Goal: Transaction & Acquisition: Complete application form

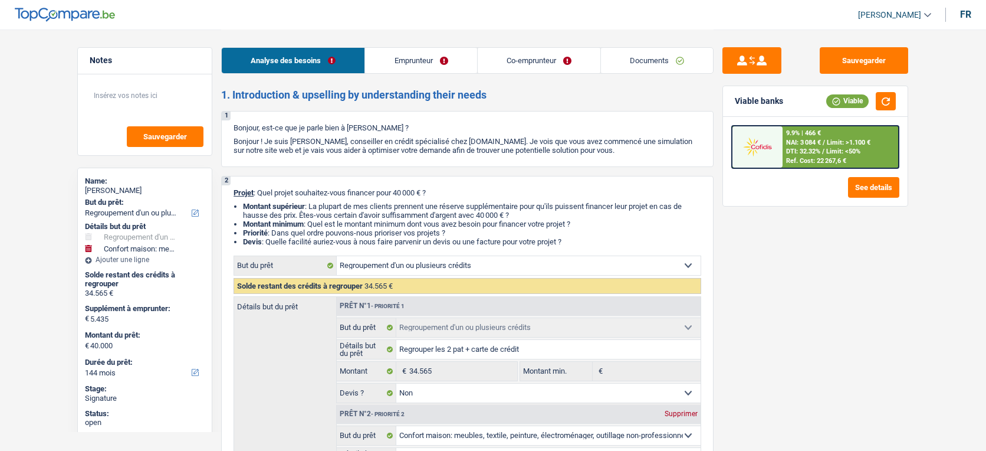
select select "refinancing"
select select "household"
select select "144"
select select "refinancing"
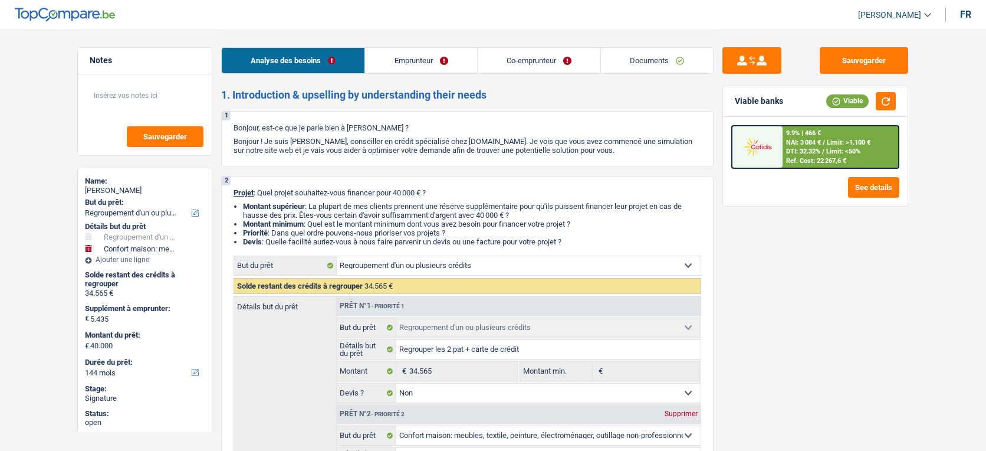
select select "refinancing"
select select "false"
select select "household"
select select "false"
select select "144"
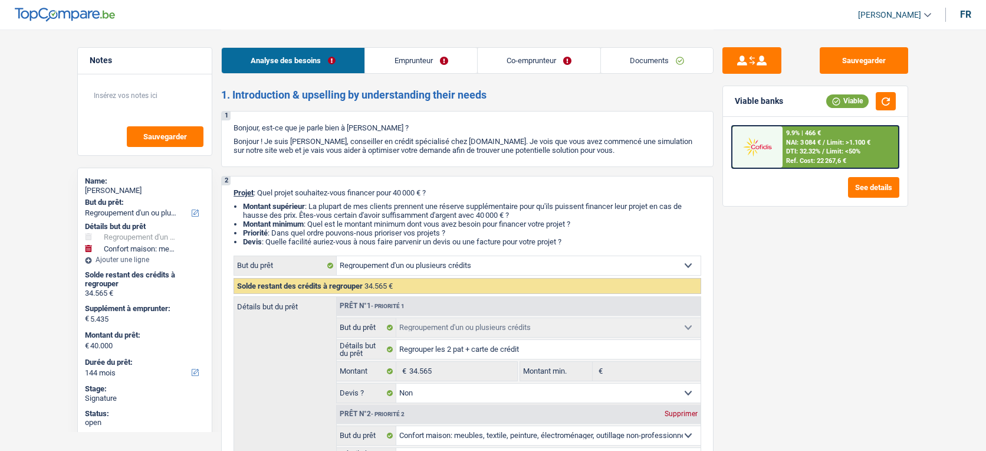
select select "privateEmployee"
select select "mutuality"
select select "netSalary"
select select "mealVouchers"
select select "familyAllowances"
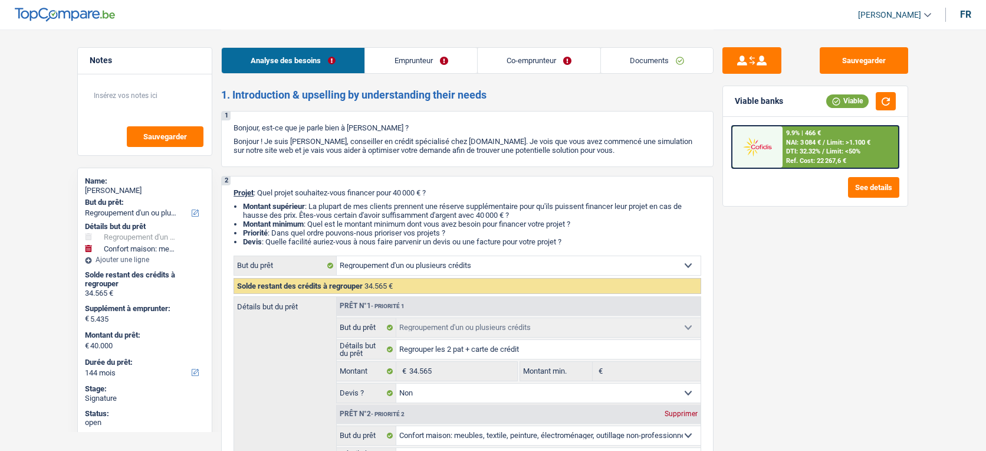
select select "mutualityIndemnity"
select select "familyAllowances"
select select "rents"
select select "personalLoan"
select select "loanRepayment"
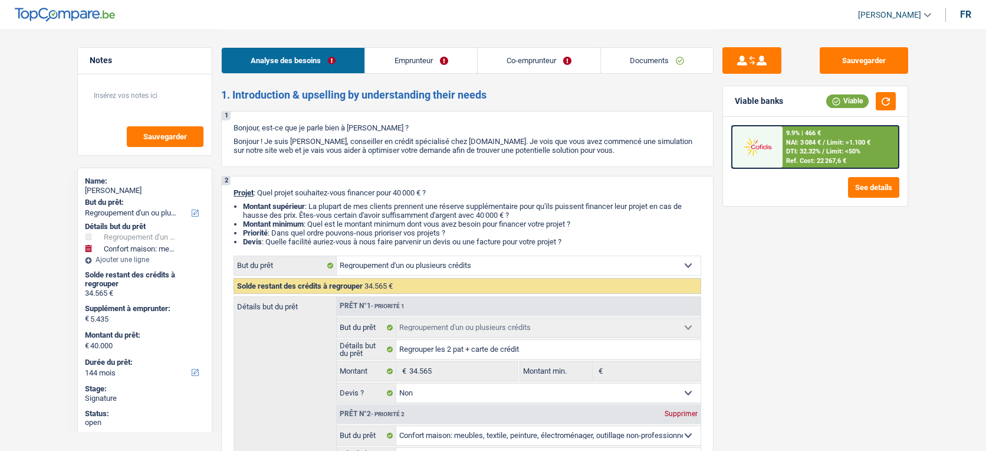
select select "96"
select select "personalLoan"
select select "education"
select select "60"
select select "cardOrCredit"
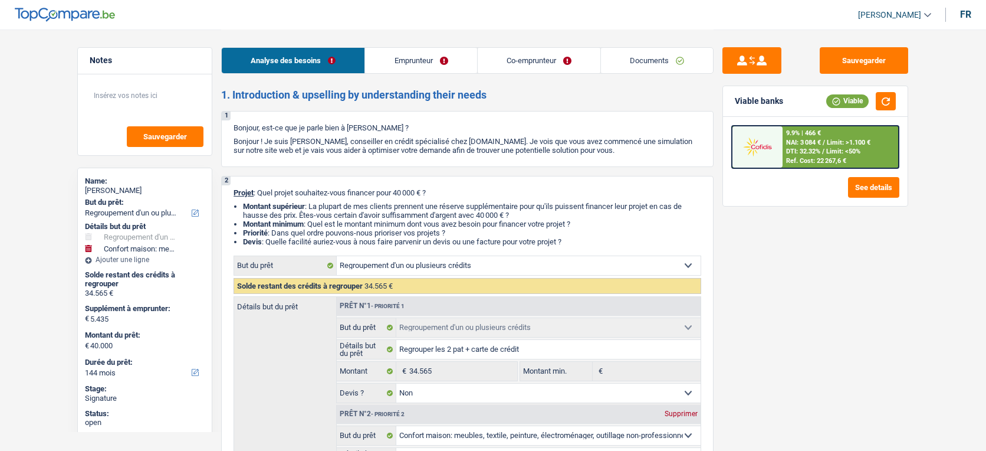
select select "refinancing"
select select "false"
select select "household"
select select "false"
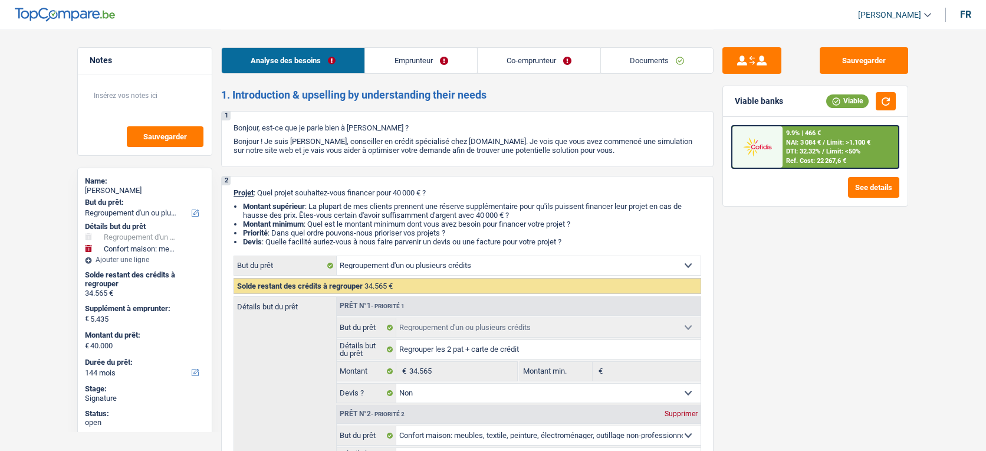
select select "144"
select select "applicant"
select select "coApplicant"
select select "applicant"
select select "coApplicant"
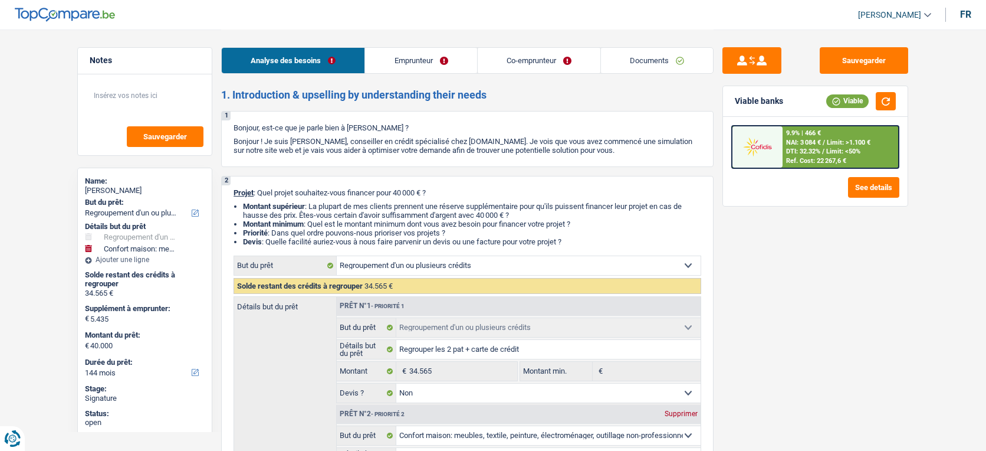
drag, startPoint x: 0, startPoint y: 0, endPoint x: 665, endPoint y: 70, distance: 668.8
click at [665, 70] on link "Documents" at bounding box center [657, 60] width 112 height 25
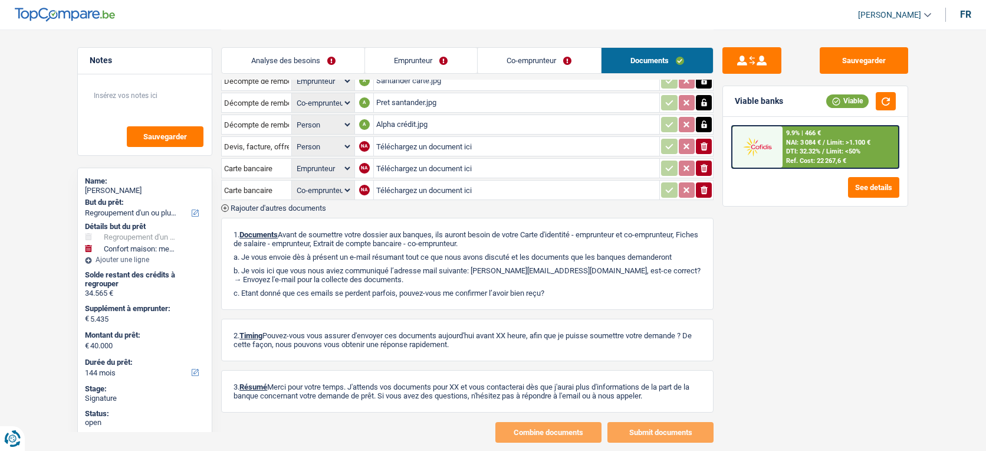
scroll to position [471, 0]
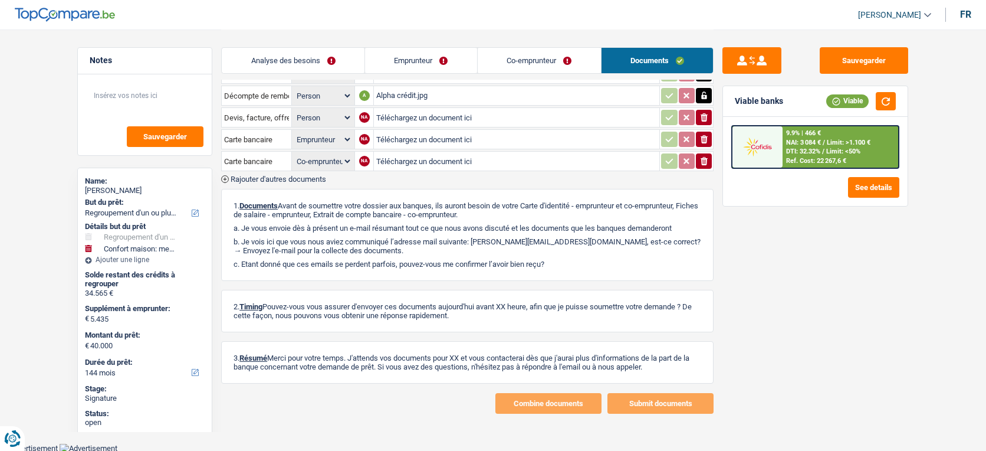
click at [321, 175] on span "Rajouter d'autres documents" at bounding box center [279, 179] width 96 height 8
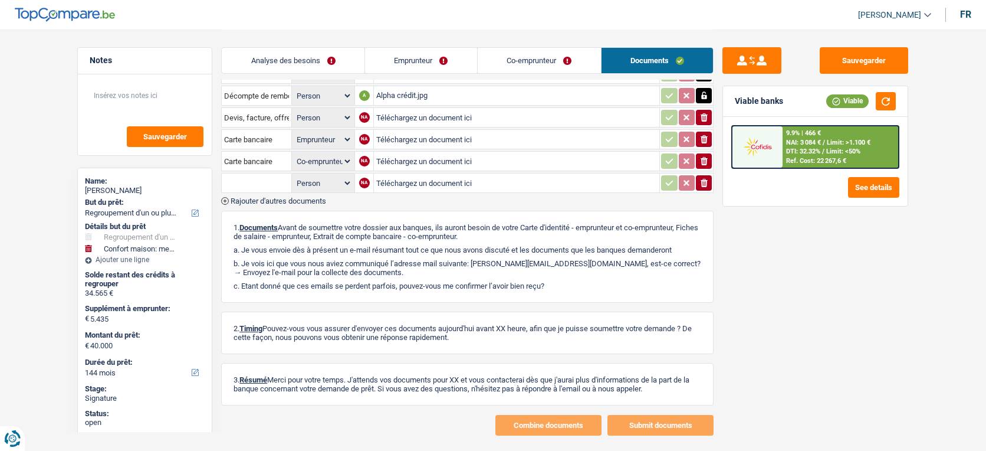
click at [321, 197] on span "Rajouter d'autres documents" at bounding box center [279, 201] width 96 height 8
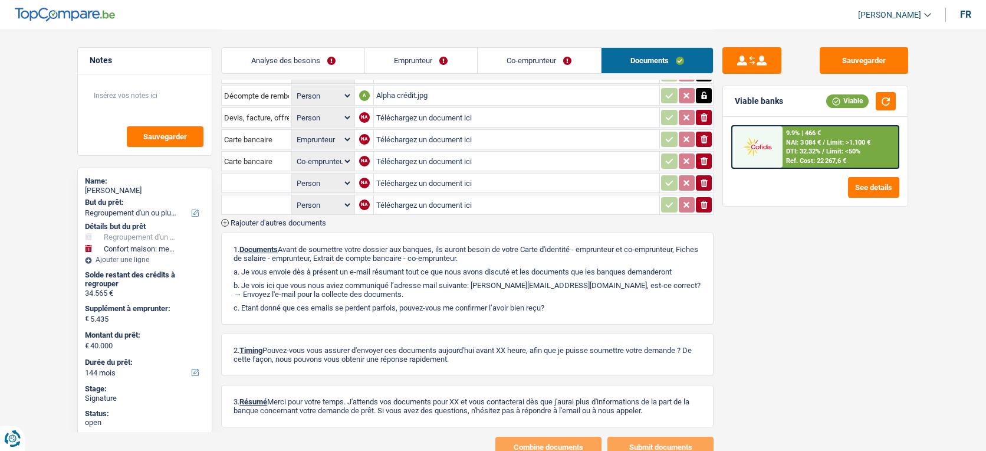
click at [315, 219] on span "Rajouter d'autres documents" at bounding box center [279, 223] width 96 height 8
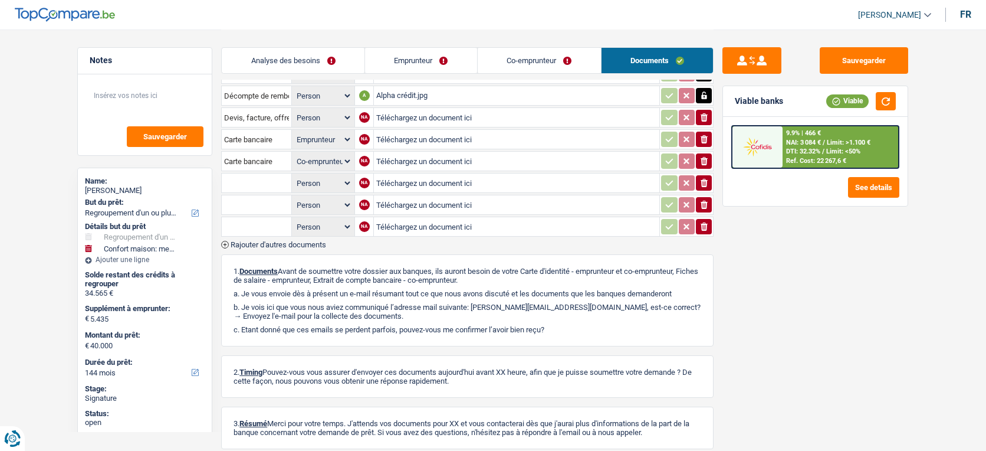
click at [314, 230] on div "Fiche de paie Août Person Emprunteur Co-emprunteur A FP aout Mr.jpg Décompte de…" at bounding box center [467, 133] width 492 height 230
click at [315, 241] on span "Rajouter d'autres documents" at bounding box center [279, 245] width 96 height 8
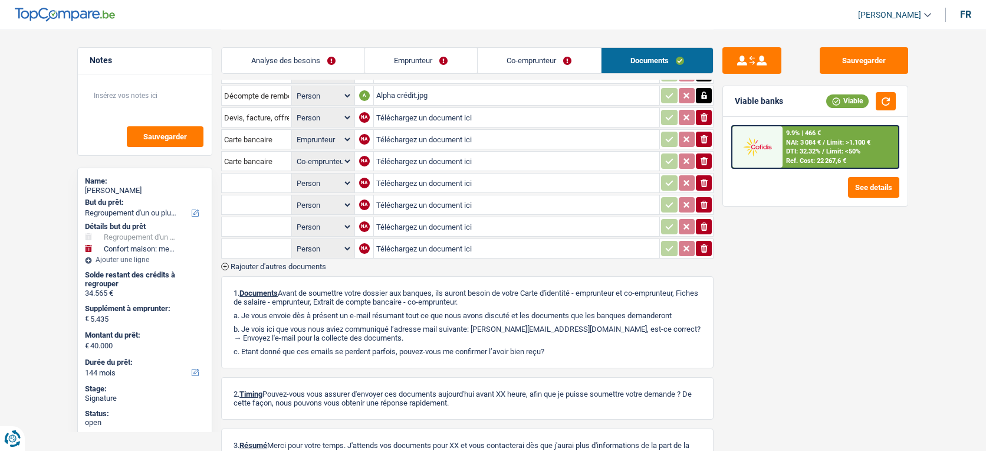
click at [436, 178] on input "Téléchargez un document ici" at bounding box center [516, 183] width 281 height 18
type input "C:\fakepath\image0.jpeg"
click at [255, 179] on input "text" at bounding box center [256, 182] width 65 height 19
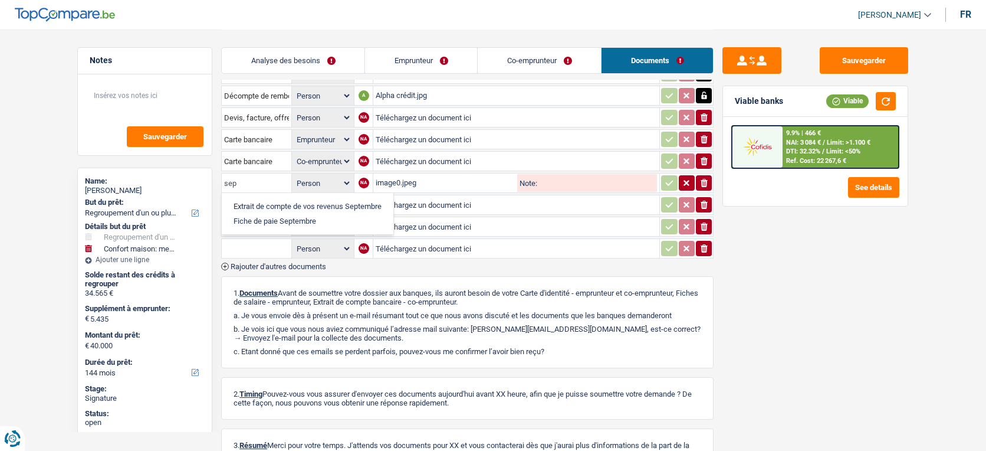
type input "sep"
click at [290, 213] on li "Fiche de paie Septembre" at bounding box center [308, 220] width 160 height 15
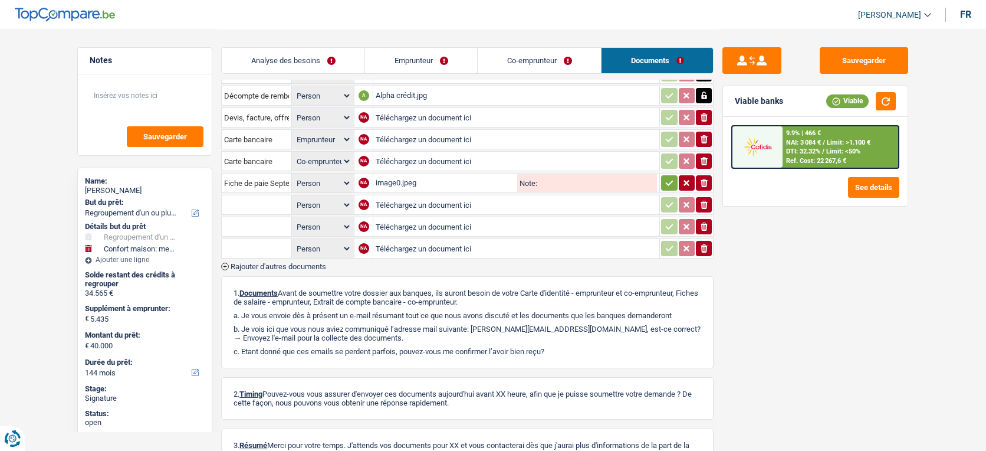
click at [265, 199] on input "text" at bounding box center [256, 204] width 65 height 19
type input "dé"
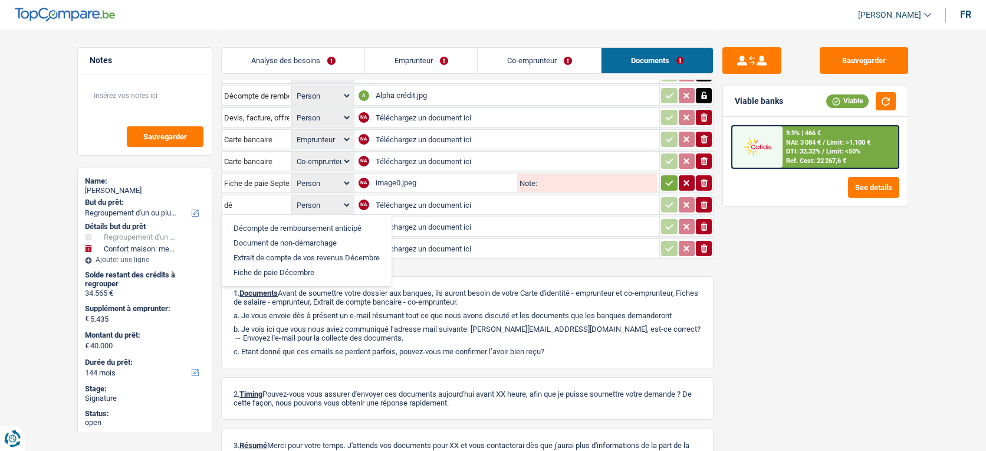
click at [274, 221] on li "Décompte de remboursement anticipé" at bounding box center [307, 228] width 158 height 15
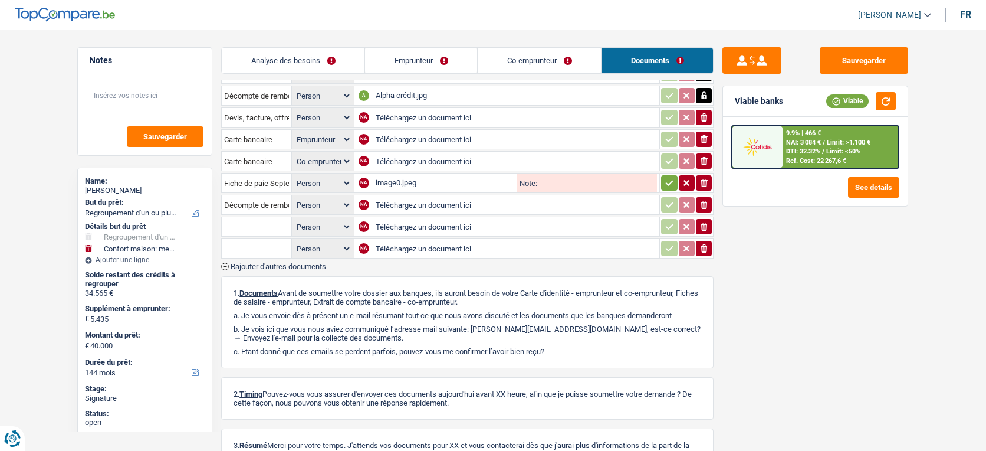
click at [275, 223] on input "text" at bounding box center [256, 226] width 65 height 19
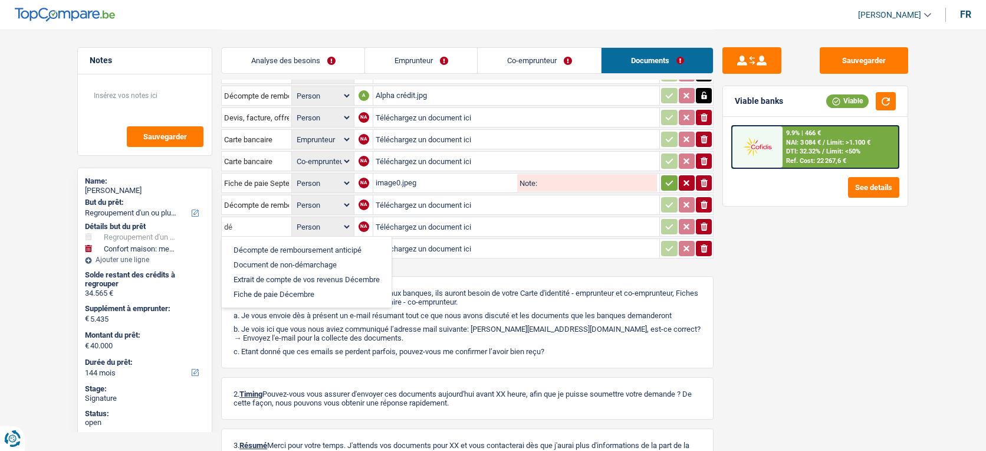
type input "dé"
click at [278, 243] on li "Décompte de remboursement anticipé" at bounding box center [307, 249] width 158 height 15
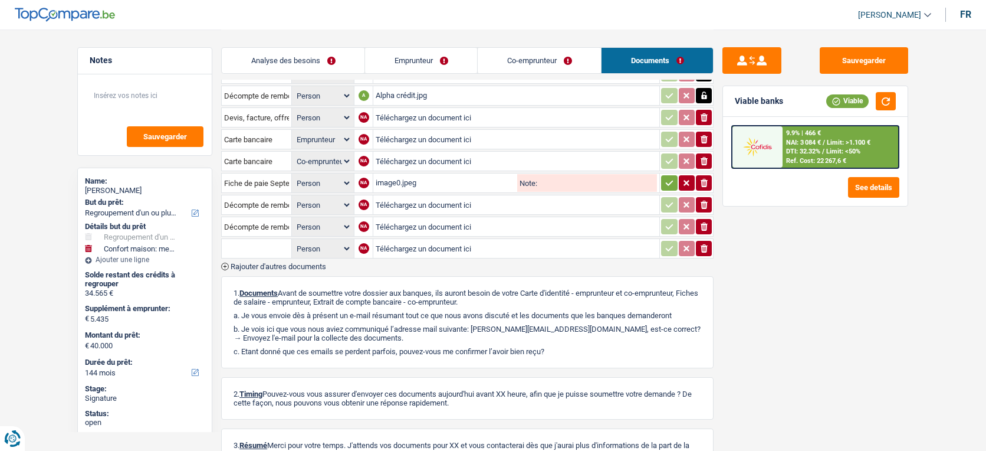
click at [272, 243] on input "text" at bounding box center [256, 248] width 65 height 19
type input "déc"
click at [280, 264] on li "Décompte de remboursement anticipé" at bounding box center [307, 271] width 158 height 15
click at [392, 201] on input "Téléchargez un document ici" at bounding box center [516, 205] width 281 height 18
type input "C:\fakepath\image4.jpeg"
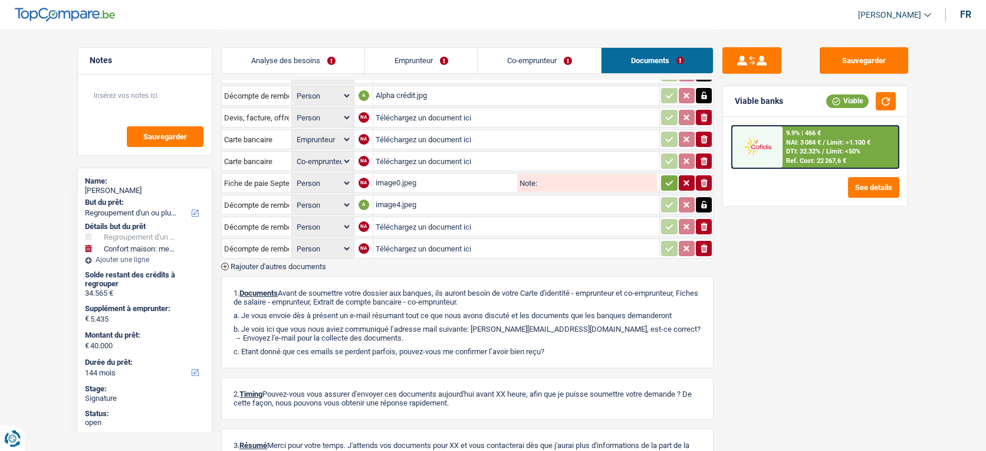
click at [488, 218] on input "Téléchargez un document ici" at bounding box center [516, 227] width 281 height 18
type input "C:\fakepath\image1.jpeg"
click at [417, 239] on input "Téléchargez un document ici" at bounding box center [516, 248] width 281 height 18
type input "C:\fakepath\image3.jpeg"
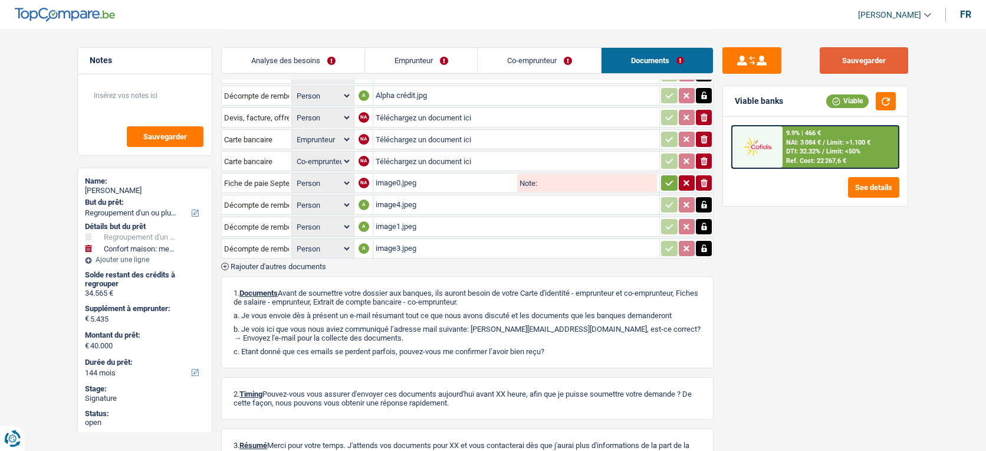
click at [844, 65] on button "Sauvegarder" at bounding box center [864, 60] width 88 height 27
click at [856, 58] on button "Sauvegarder" at bounding box center [864, 60] width 88 height 27
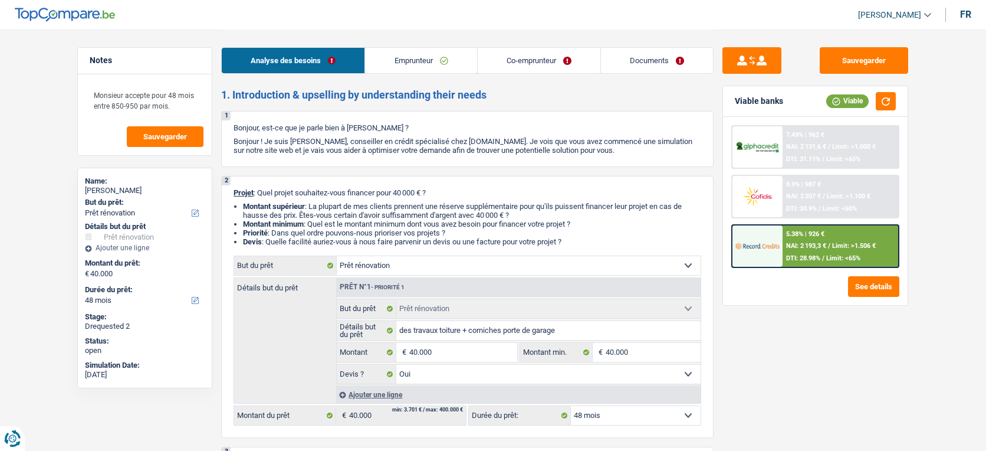
select select "renovation"
select select "48"
select select "renovation"
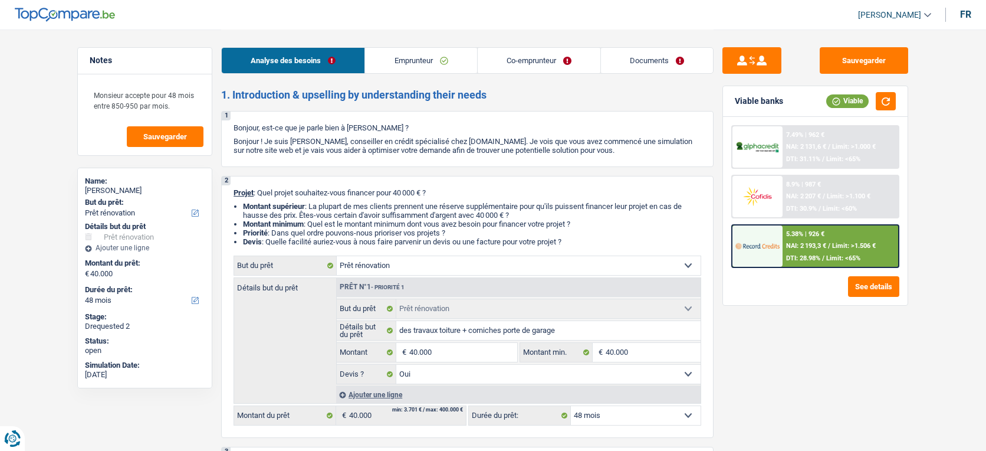
select select "yes"
select select "48"
select select "retired"
select select "pension"
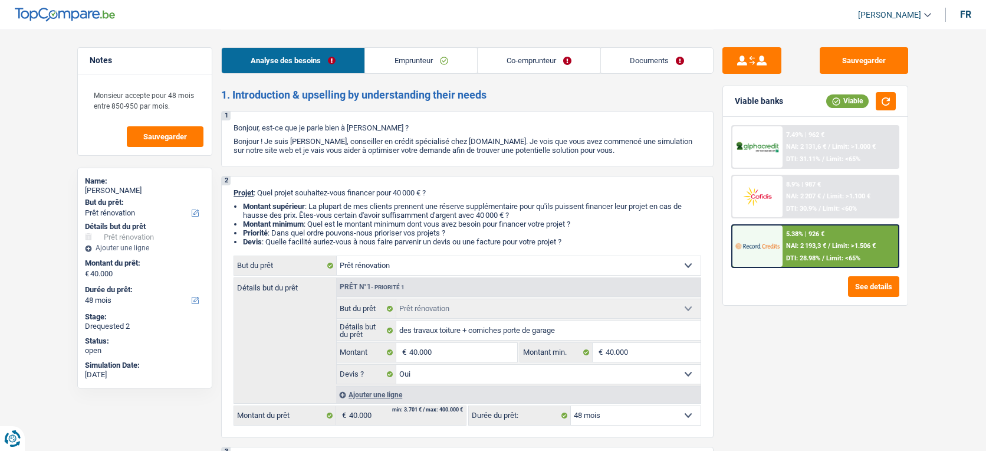
select select "rentalIncome"
select select "pension"
select select "ownerWithoutMortgage"
select select "renovation"
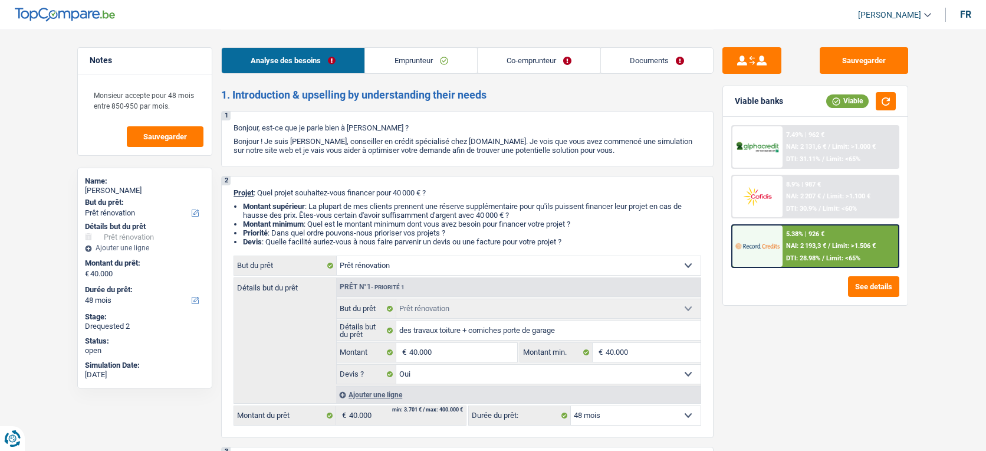
select select "yes"
select select "48"
select select "applicant"
click at [650, 50] on link "Documents" at bounding box center [657, 60] width 112 height 25
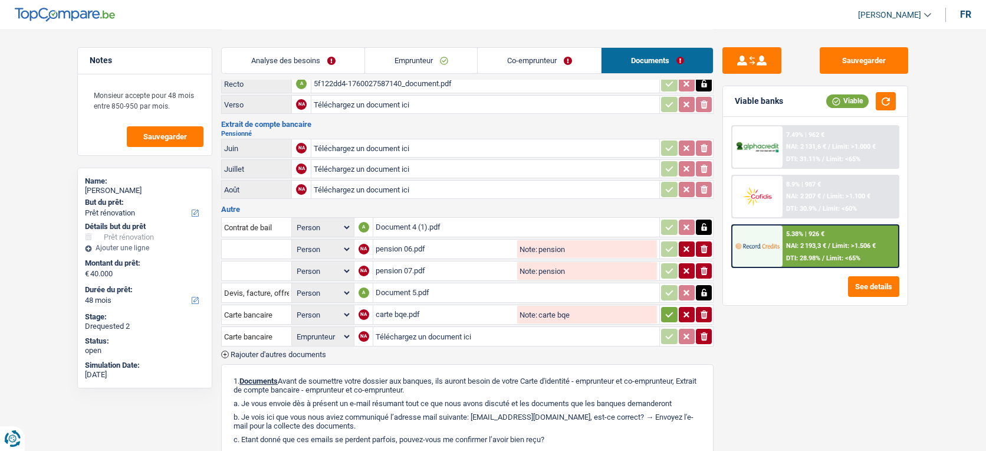
scroll to position [329, 0]
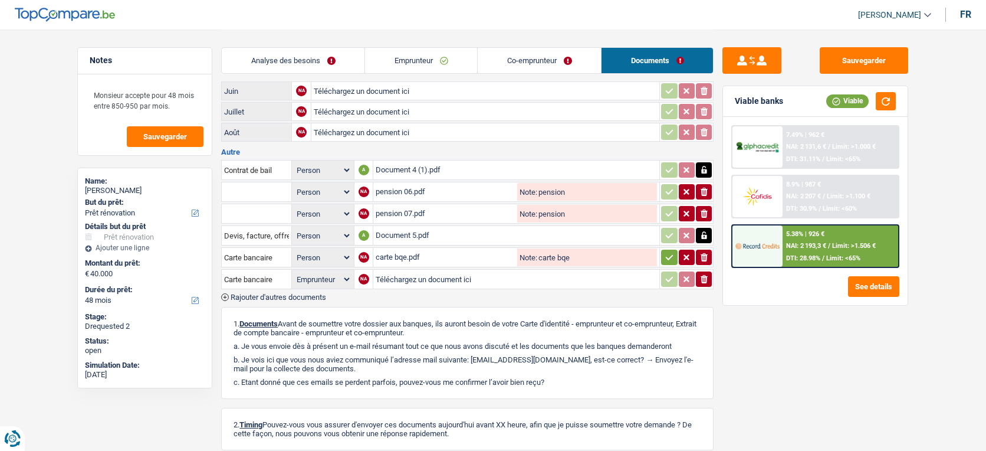
click at [277, 293] on span "Rajouter d'autres documents" at bounding box center [279, 297] width 96 height 8
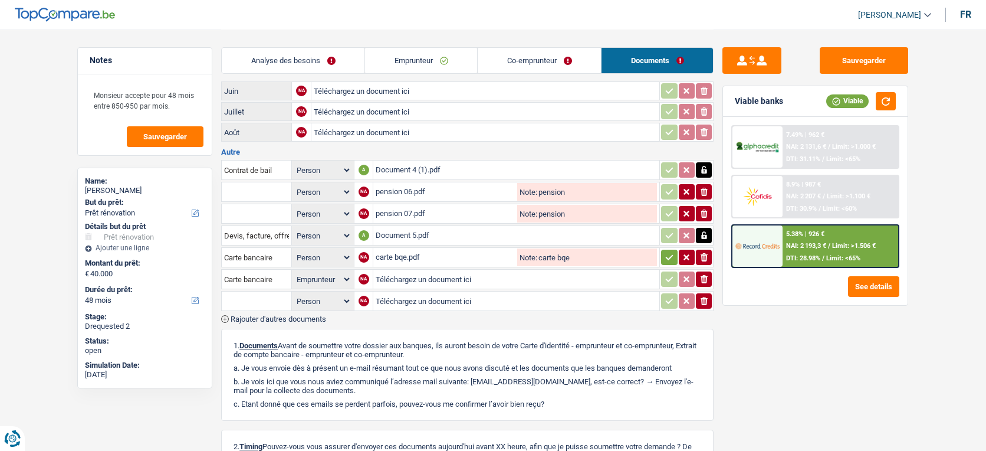
click at [397, 296] on input "Téléchargez un document ici" at bounding box center [516, 301] width 281 height 18
type input "C:\fakepath\Document 3.pdf"
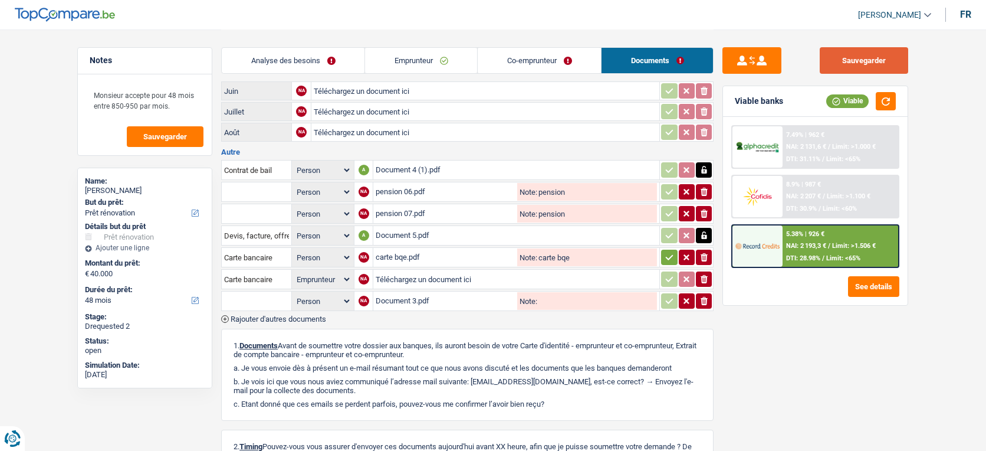
click at [877, 58] on button "Sauvegarder" at bounding box center [864, 60] width 88 height 27
click at [257, 293] on input "text" at bounding box center [256, 300] width 65 height 19
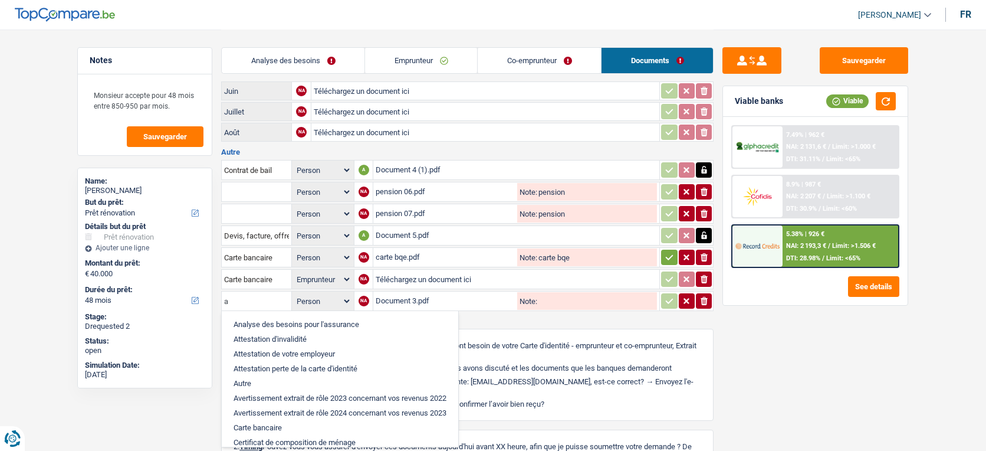
type input "a"
click at [265, 379] on li "Autre" at bounding box center [340, 383] width 225 height 15
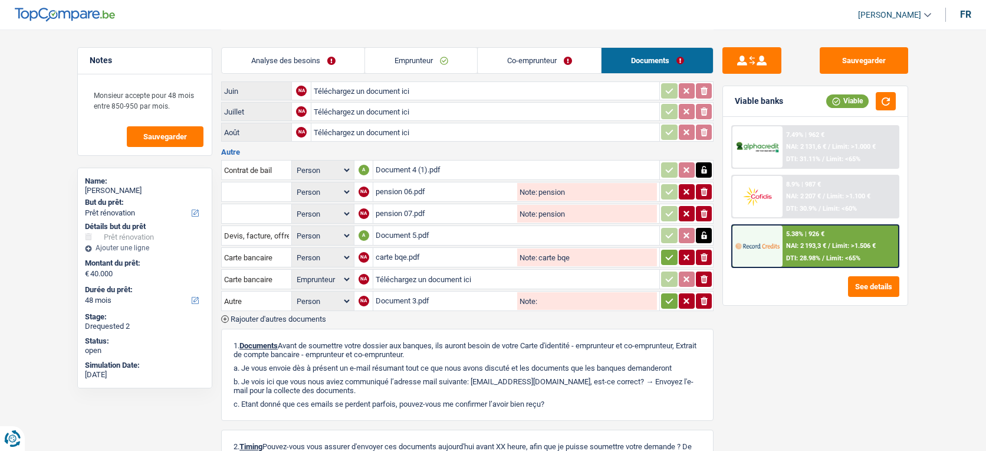
click at [666, 295] on icon "button" at bounding box center [669, 301] width 9 height 12
click at [583, 300] on input "Note:" at bounding box center [597, 301] width 121 height 18
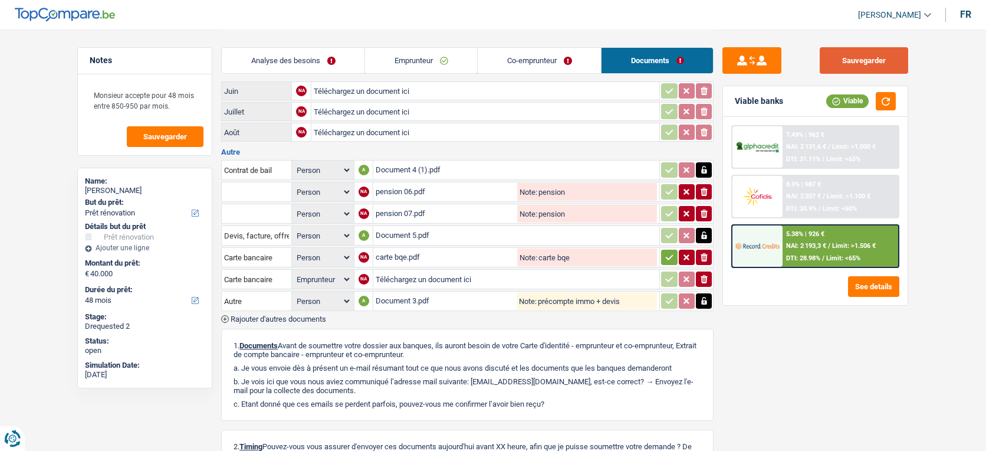
type input "précompte immo + devis"
click at [868, 64] on button "Sauvegarder" at bounding box center [864, 60] width 88 height 27
click at [849, 67] on button "Sauvegarder" at bounding box center [864, 60] width 88 height 27
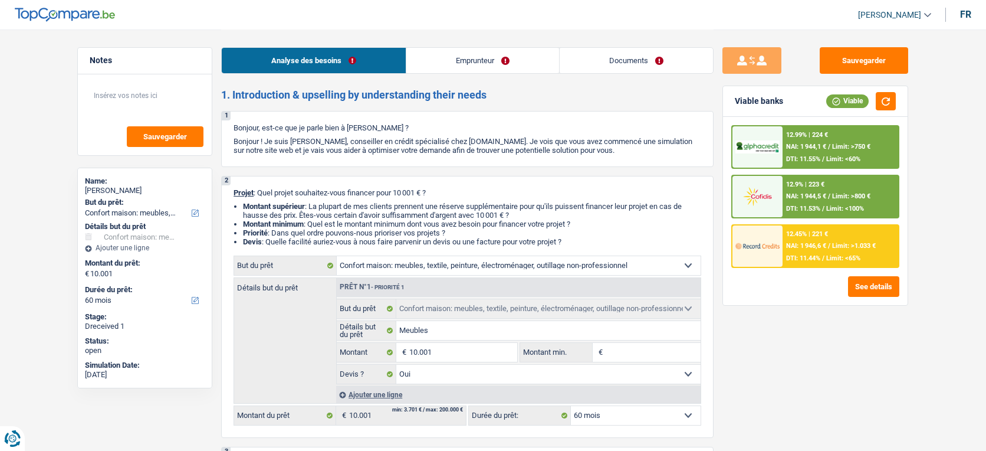
select select "household"
select select "60"
select select "household"
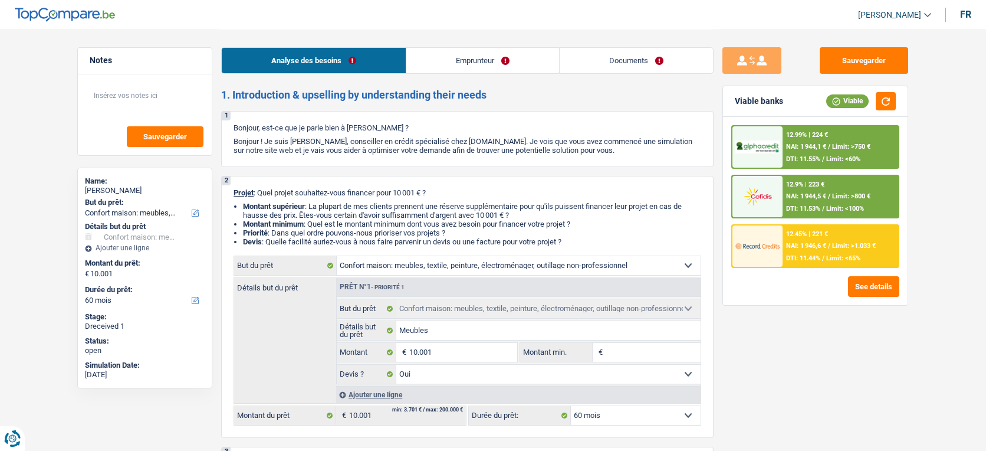
select select "yes"
select select "60"
select select "retired"
select select "pension"
select select "parttimeSelfemployed"
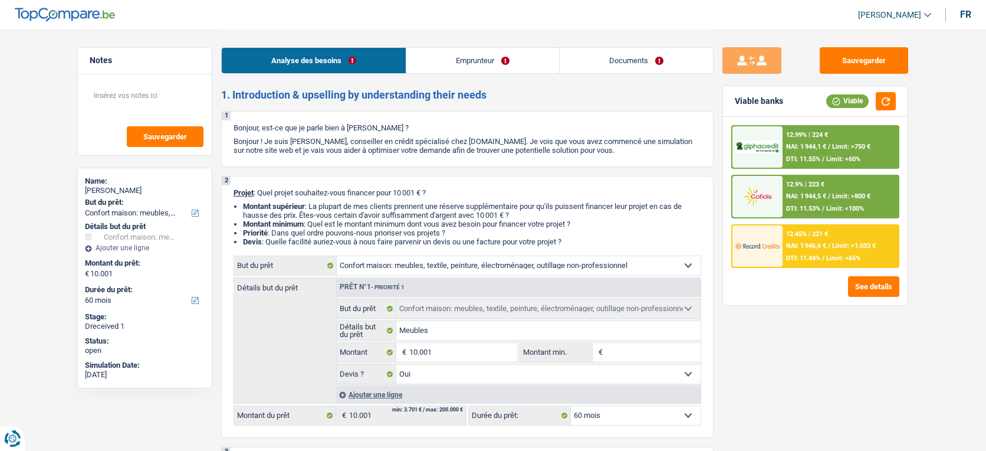
select select "ownerWithoutMortgage"
select select "cardOrCredit"
select select "household"
select select "yes"
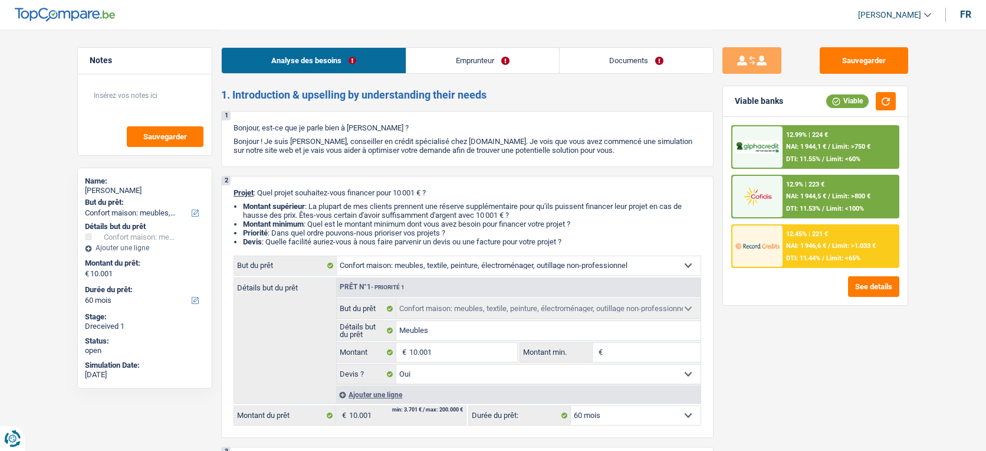
select select "60"
click at [632, 60] on link "Documents" at bounding box center [636, 60] width 153 height 25
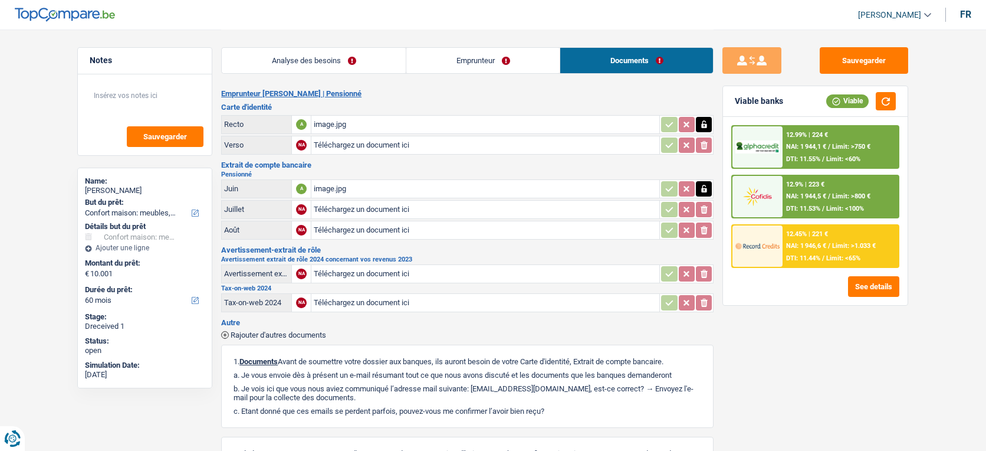
click at [458, 147] on input "Téléchargez un document ici" at bounding box center [485, 145] width 343 height 18
type input "C:\fakepath\IMG_0806.JPG"
click at [868, 58] on button "Sauvegarder" at bounding box center [864, 60] width 88 height 27
click at [836, 57] on button "Sauvegarder" at bounding box center [864, 60] width 88 height 27
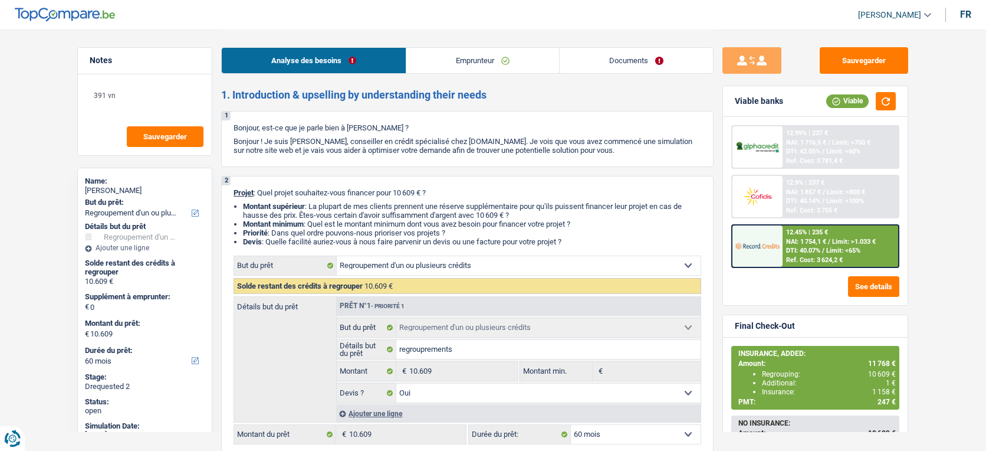
select select "refinancing"
select select "60"
select select "refinancing"
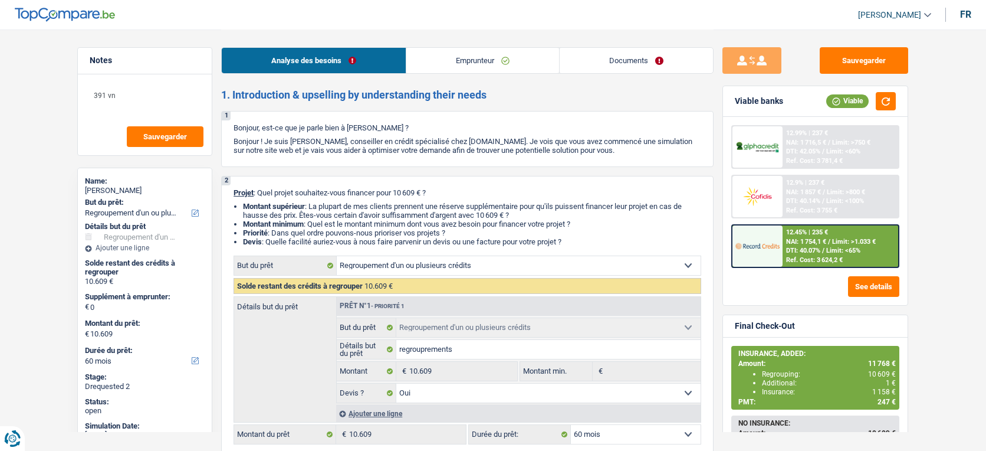
select select "yes"
select select "60"
select select "invalid"
select select "disabilityPension"
select select "rentalIncome"
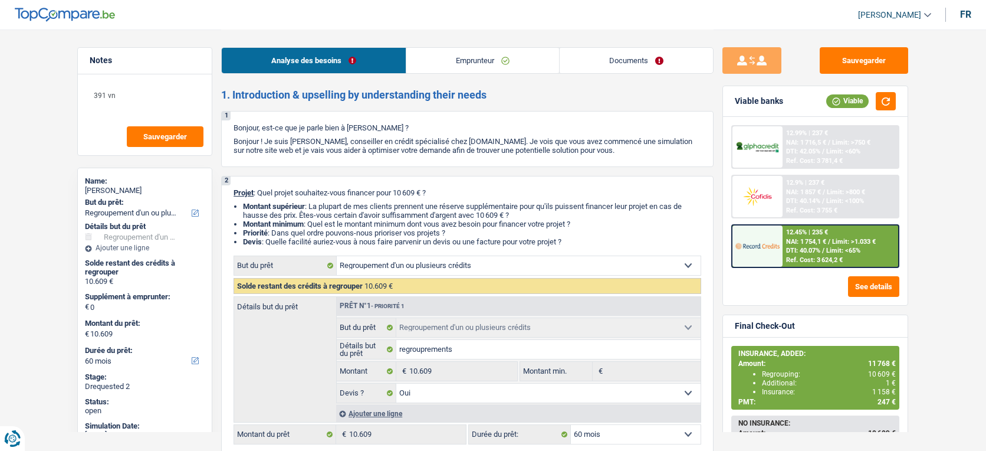
select select "ownerWithMortgage"
select select "personalLoan"
select select "medicalFees"
select select "42"
select select "personalLoan"
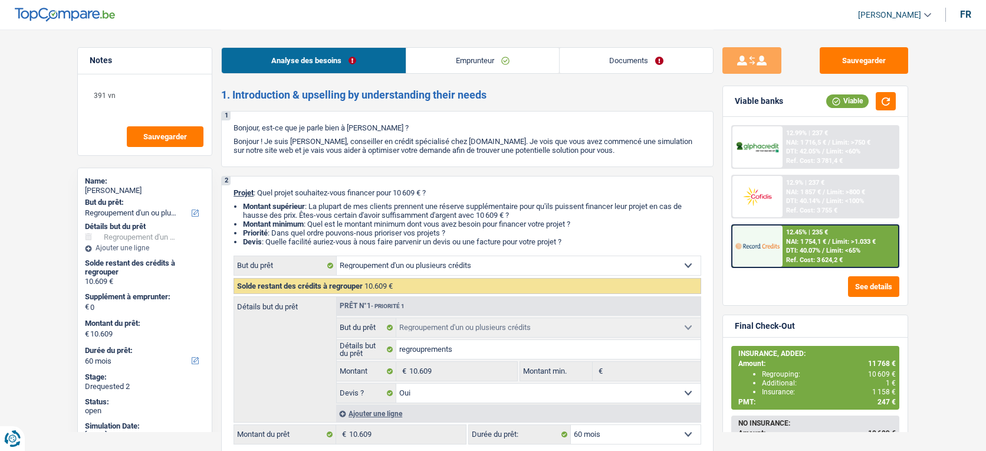
select select "medicalFees"
select select "60"
select select "mortgage"
select select "120"
select select "carLoan"
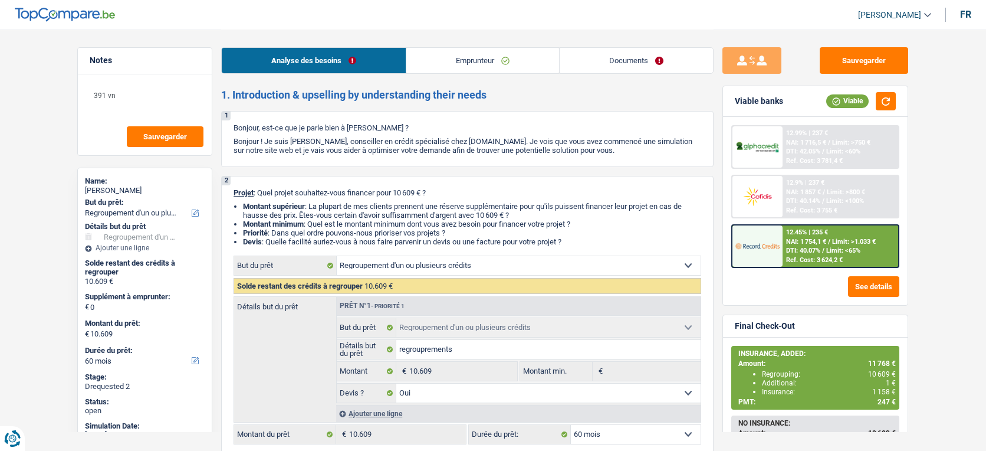
select select "96"
select select "refinancing"
select select "yes"
select select "60"
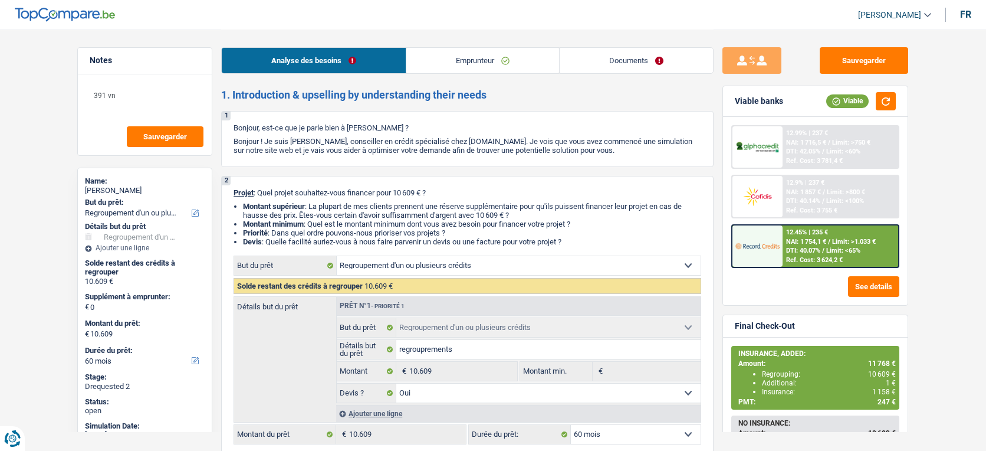
drag, startPoint x: 0, startPoint y: 0, endPoint x: 627, endPoint y: 55, distance: 629.9
click at [627, 55] on link "Documents" at bounding box center [636, 60] width 153 height 25
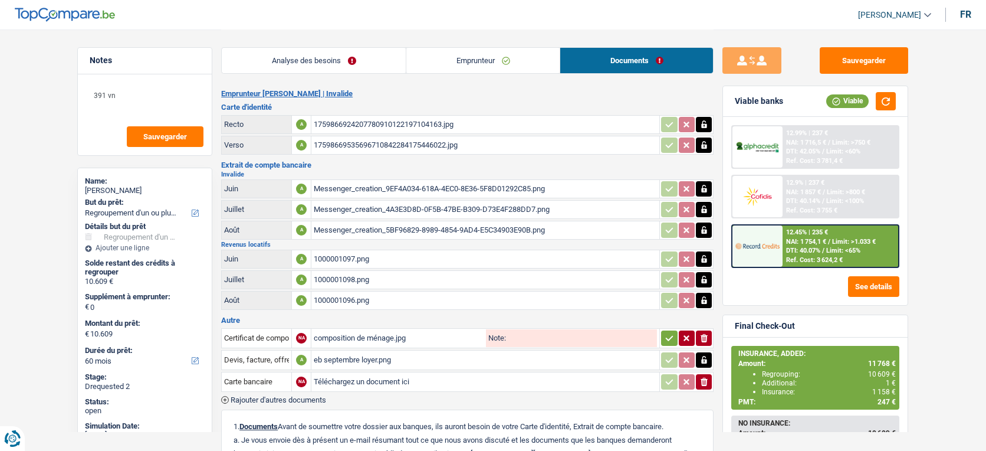
click at [298, 396] on span "Rajouter d'autres documents" at bounding box center [279, 400] width 96 height 8
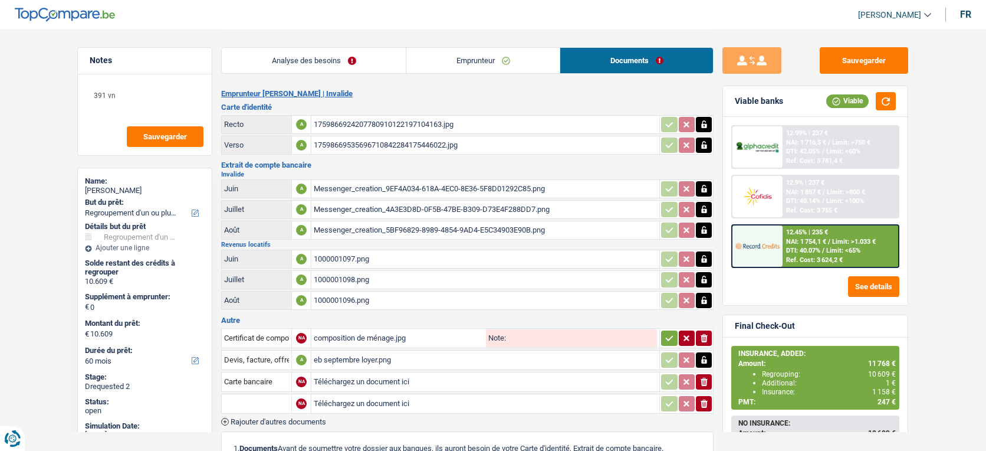
click at [372, 401] on input "Téléchargez un document ici" at bounding box center [485, 404] width 343 height 18
type input "C:\fakepath\1000001171.jpg"
click at [275, 402] on input "text" at bounding box center [256, 403] width 65 height 19
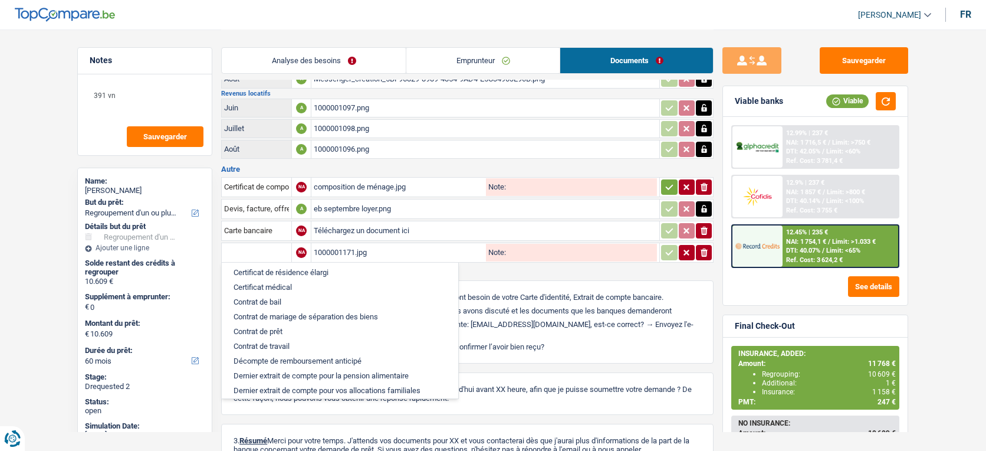
scroll to position [152, 0]
click at [288, 298] on li "Contrat de bail" at bounding box center [340, 300] width 225 height 15
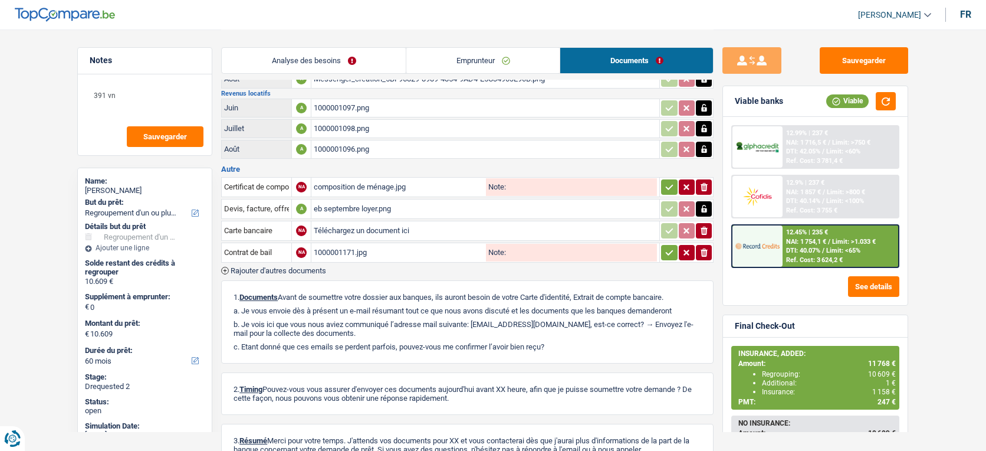
click at [673, 250] on button "button" at bounding box center [669, 252] width 16 height 15
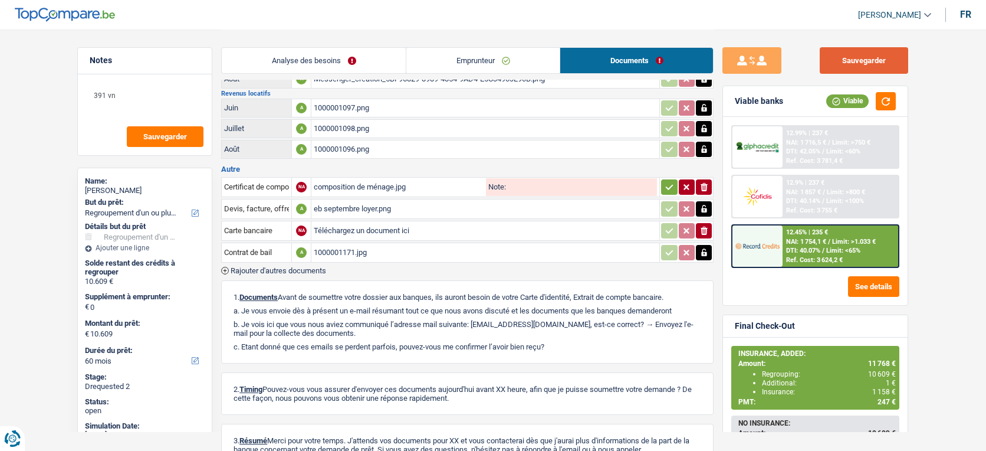
click at [851, 60] on button "Sauvegarder" at bounding box center [864, 60] width 88 height 27
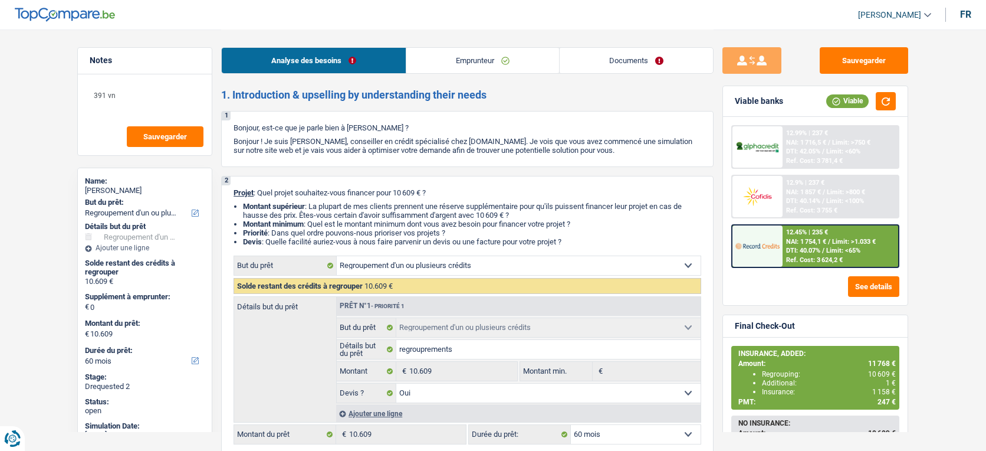
select select "refinancing"
select select "60"
select select "refinancing"
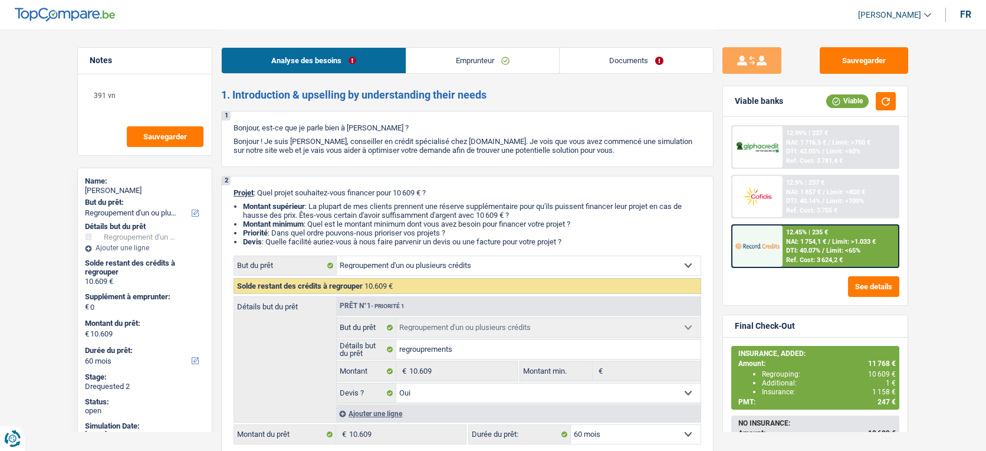
select select "yes"
select select "60"
select select "invalid"
select select "disabilityPension"
select select "rentalIncome"
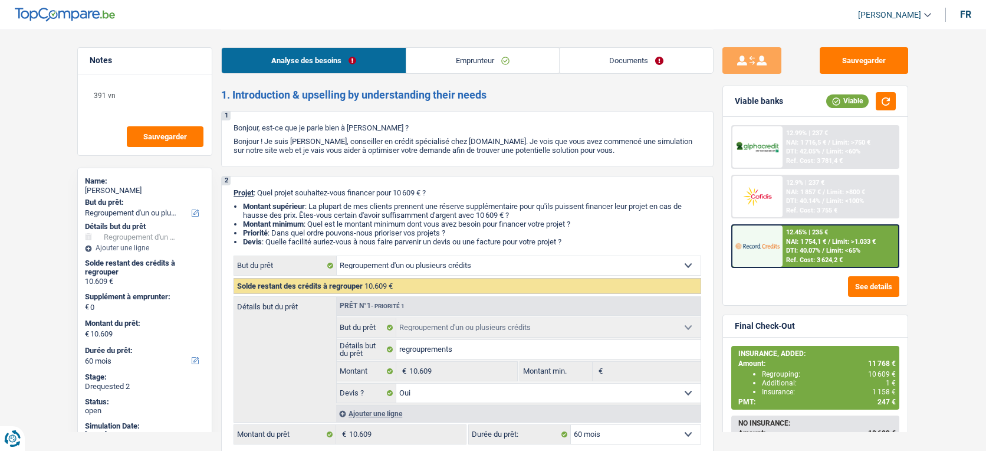
select select "ownerWithMortgage"
select select "personalLoan"
select select "medicalFees"
select select "42"
select select "personalLoan"
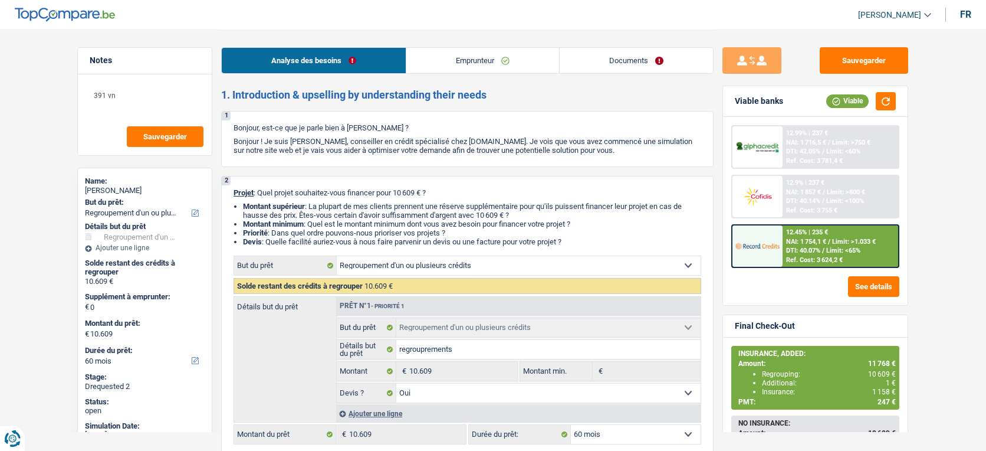
select select "medicalFees"
select select "60"
select select "mortgage"
select select "120"
select select "carLoan"
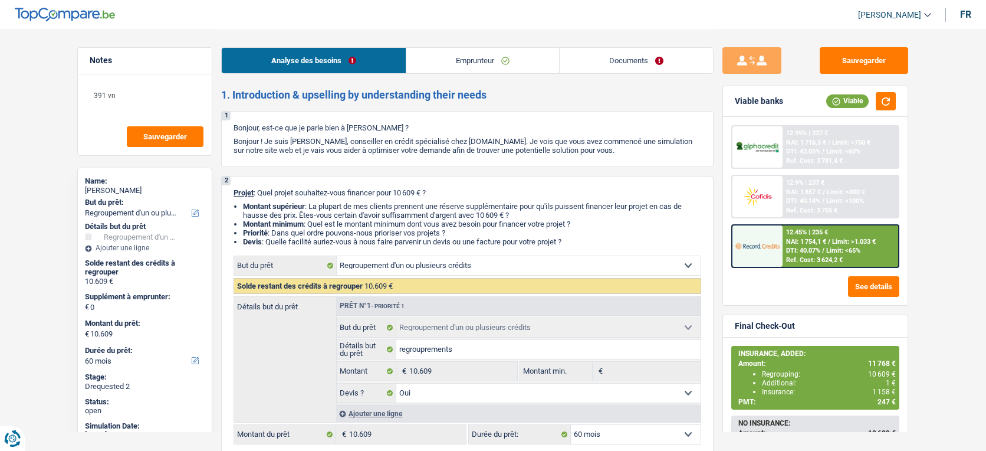
select select "96"
select select "refinancing"
select select "yes"
select select "60"
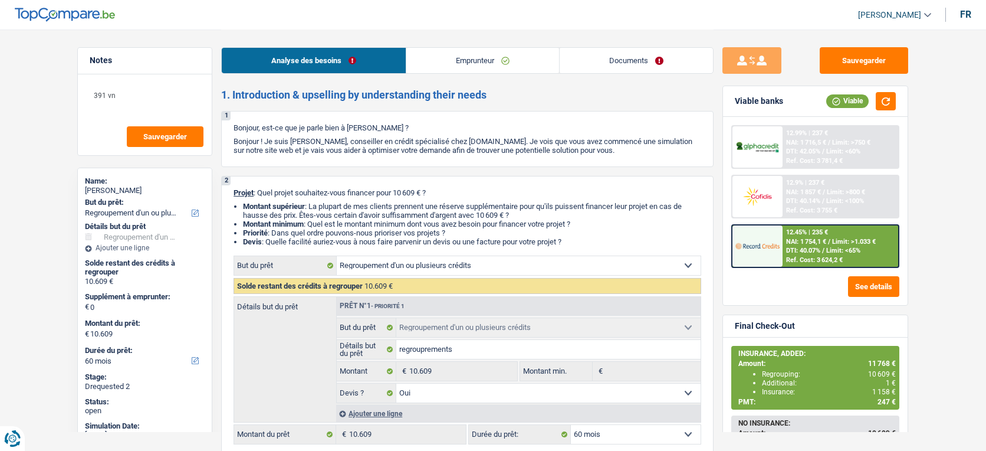
click at [653, 61] on link "Documents" at bounding box center [636, 60] width 153 height 25
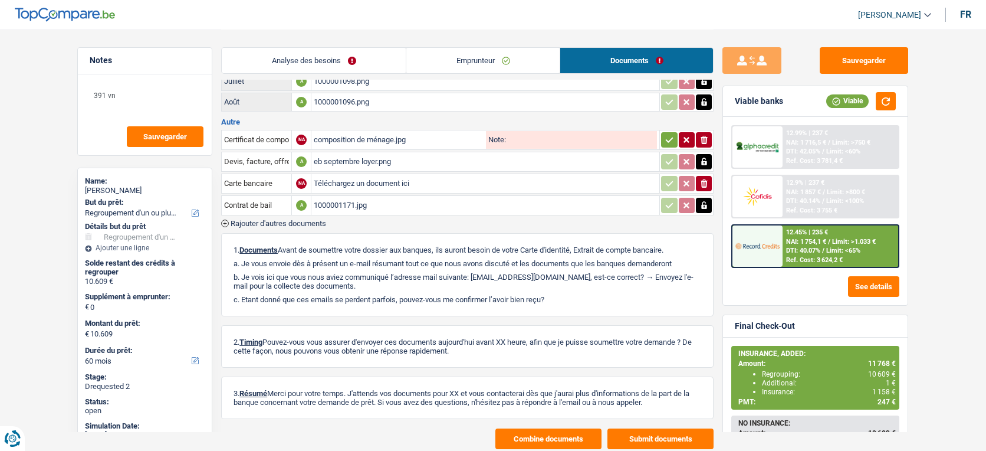
scroll to position [217, 0]
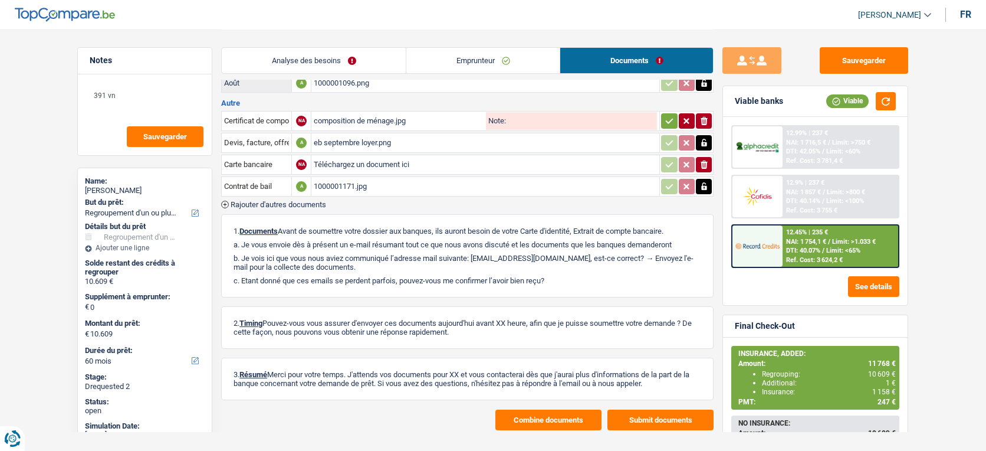
click at [289, 203] on span "Rajouter d'autres documents" at bounding box center [279, 205] width 96 height 8
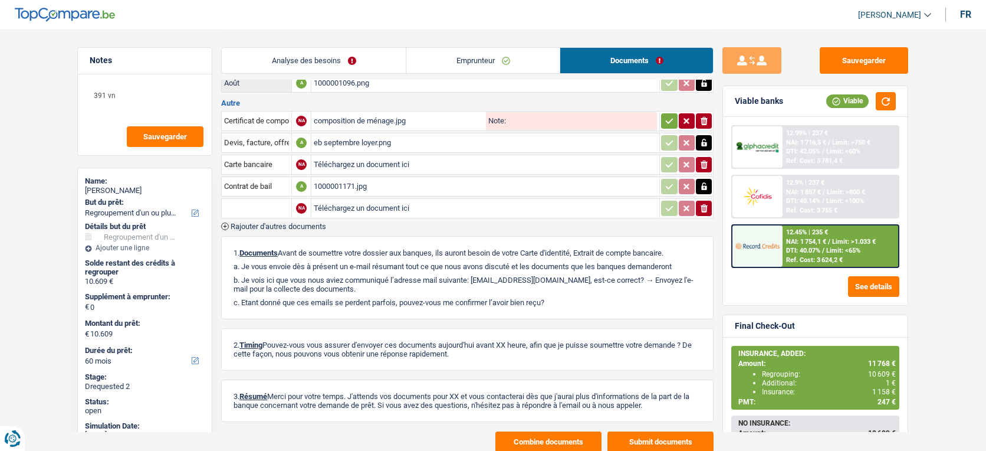
click at [293, 222] on span "Rajouter d'autres documents" at bounding box center [279, 226] width 96 height 8
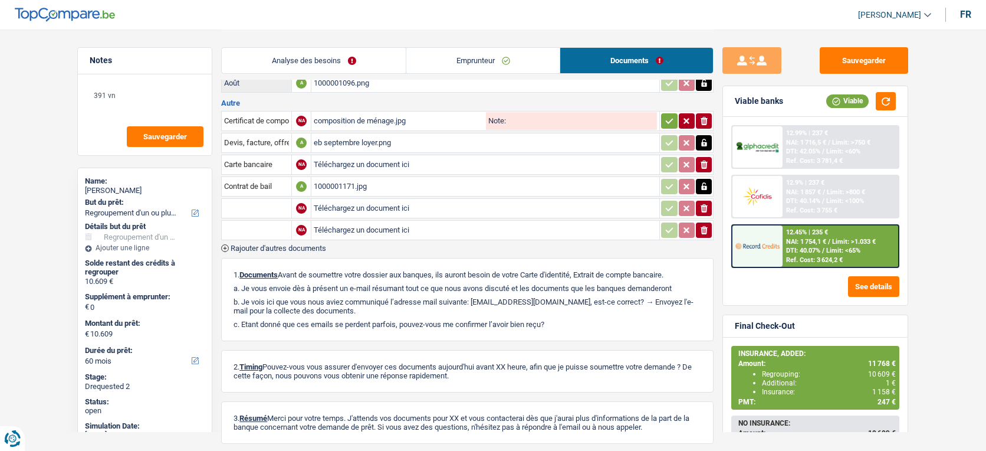
click at [297, 244] on span "Rajouter d'autres documents" at bounding box center [279, 248] width 96 height 8
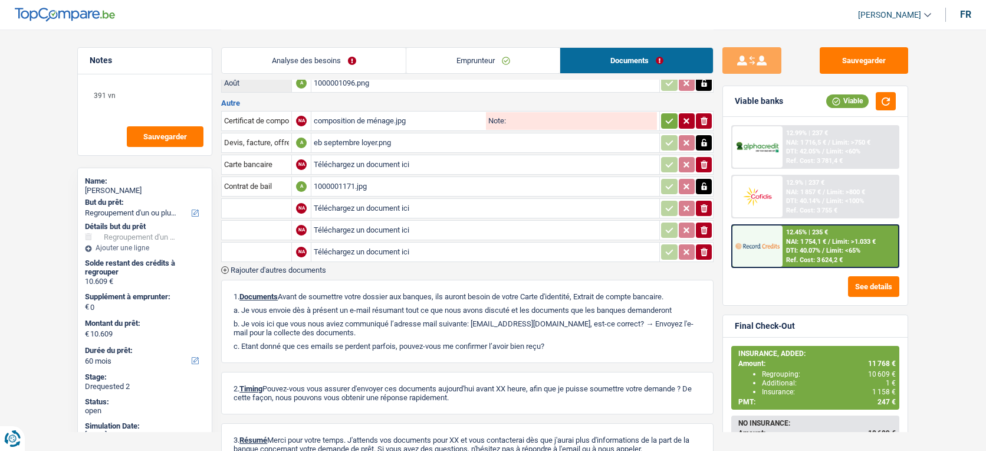
click at [351, 206] on input "Téléchargez un document ici" at bounding box center [485, 208] width 343 height 18
type input "C:\fakepath\1000001170.jpg"
click at [382, 227] on input "Téléchargez un document ici" at bounding box center [485, 230] width 343 height 18
type input "C:\fakepath\1000001173.jpg"
click at [338, 249] on input "Téléchargez un document ici" at bounding box center [485, 252] width 343 height 18
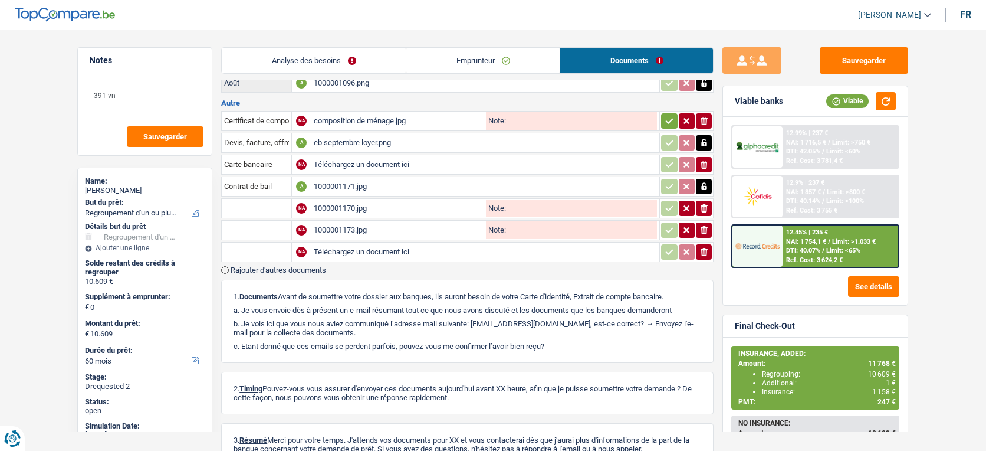
type input "C:\fakepath\1000001172.jpg"
click at [260, 209] on input "text" at bounding box center [256, 208] width 65 height 19
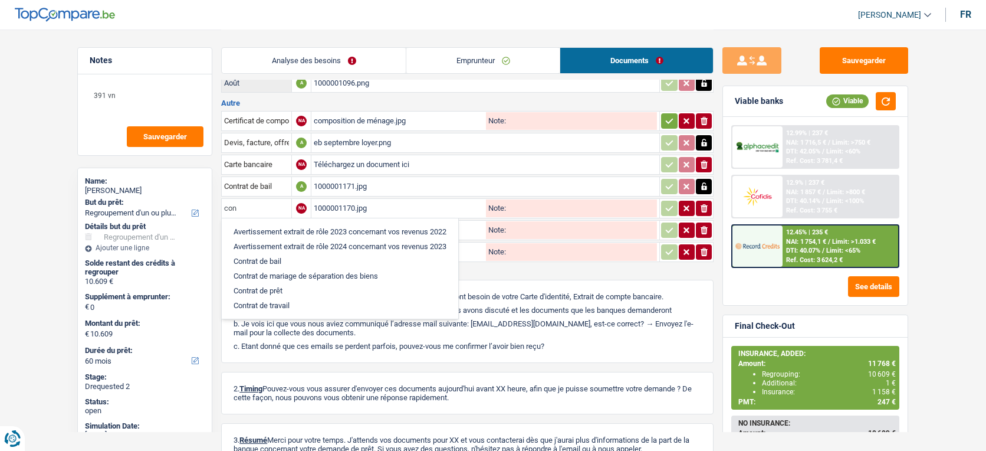
type input "con"
click at [284, 255] on li "Contrat de bail" at bounding box center [340, 261] width 225 height 15
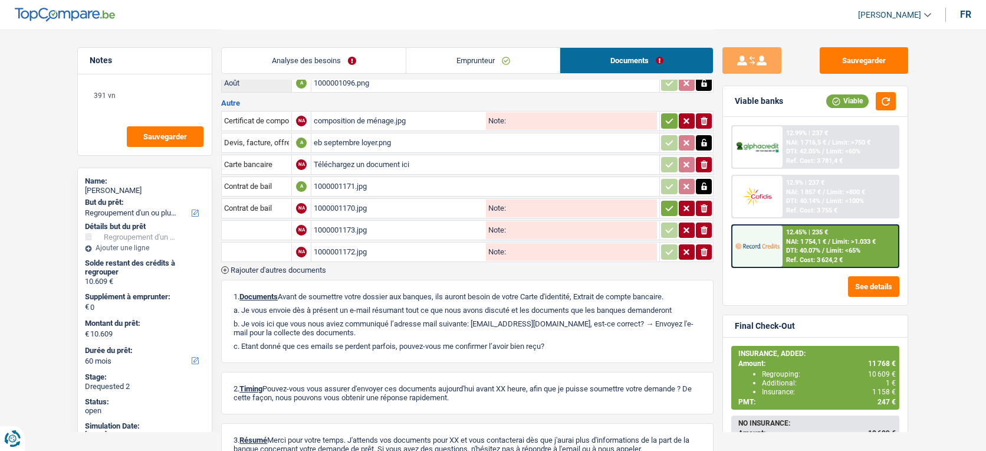
click at [265, 222] on input "text" at bounding box center [256, 230] width 65 height 19
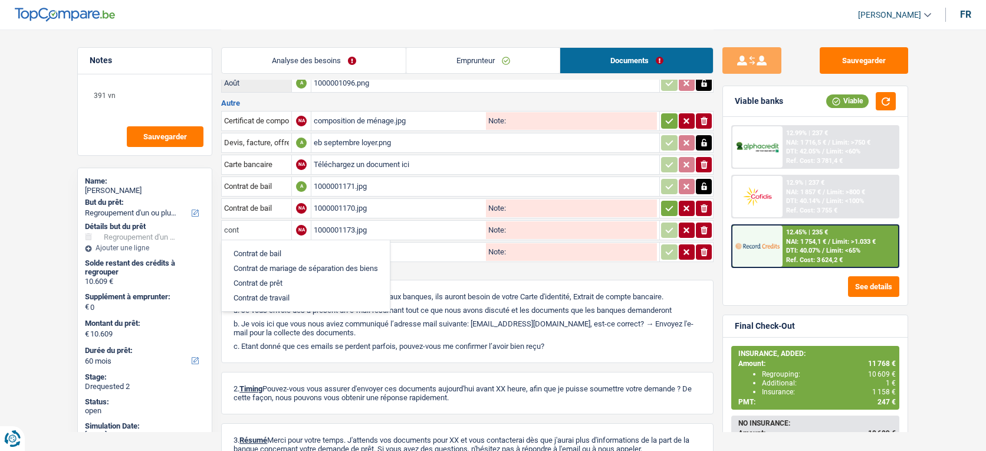
type input "cont"
click at [278, 251] on li "Contrat de bail" at bounding box center [306, 253] width 156 height 15
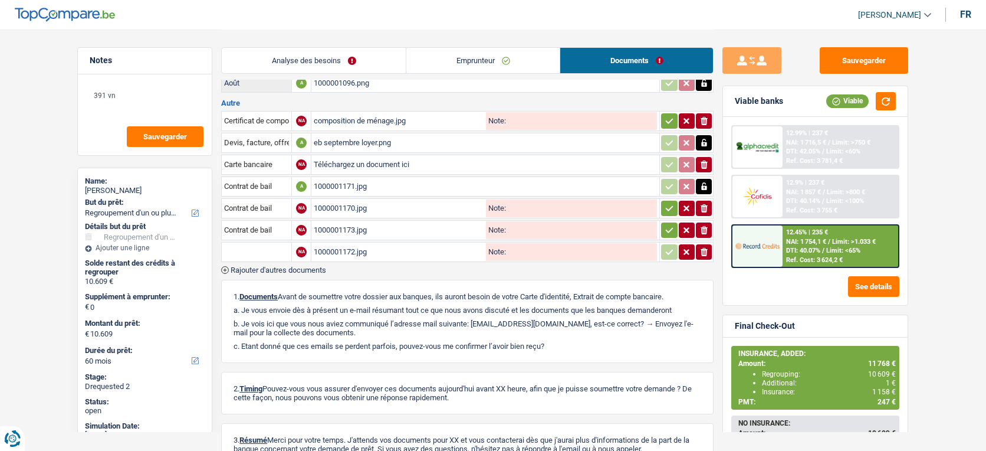
click at [278, 251] on input "text" at bounding box center [256, 251] width 65 height 19
type input "déco"
click at [306, 274] on li "Décompte de remboursement anticipé" at bounding box center [298, 275] width 140 height 15
click at [867, 66] on button "Sauvegarder" at bounding box center [864, 60] width 88 height 27
click at [866, 60] on button "Sauvegarder" at bounding box center [864, 60] width 88 height 27
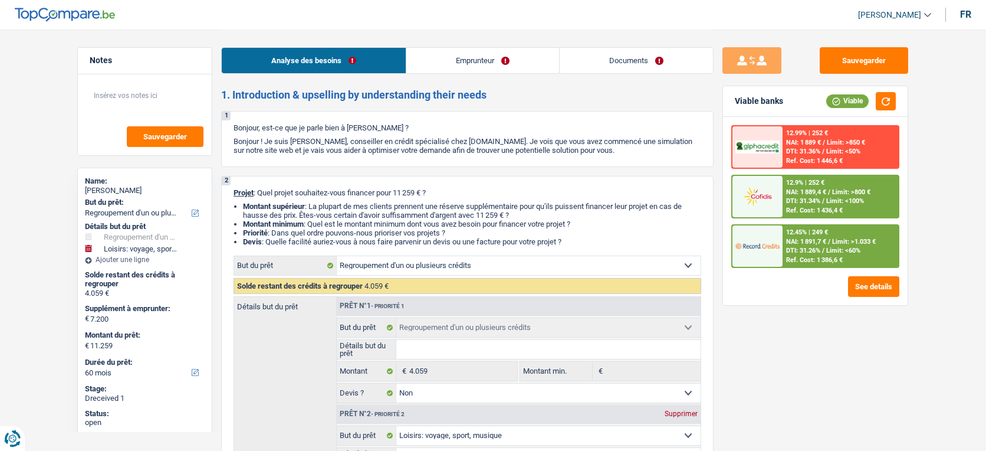
select select "refinancing"
select select "hobbies"
select select "60"
click at [635, 73] on link "Documents" at bounding box center [636, 60] width 153 height 25
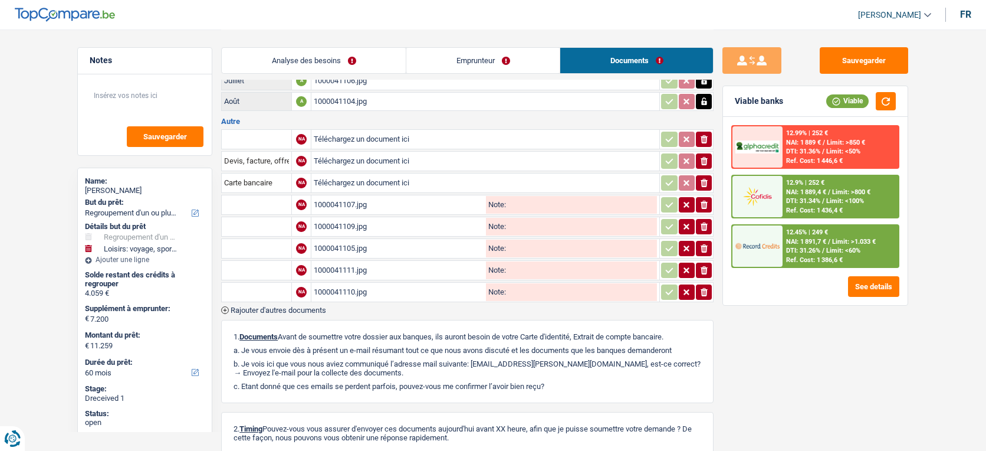
scroll to position [132, 0]
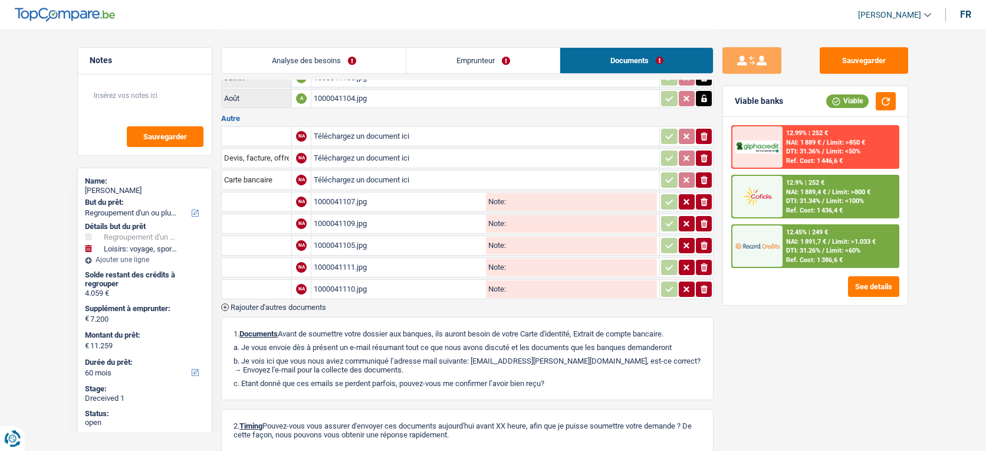
click at [298, 303] on span "Rajouter d'autres documents" at bounding box center [279, 307] width 96 height 8
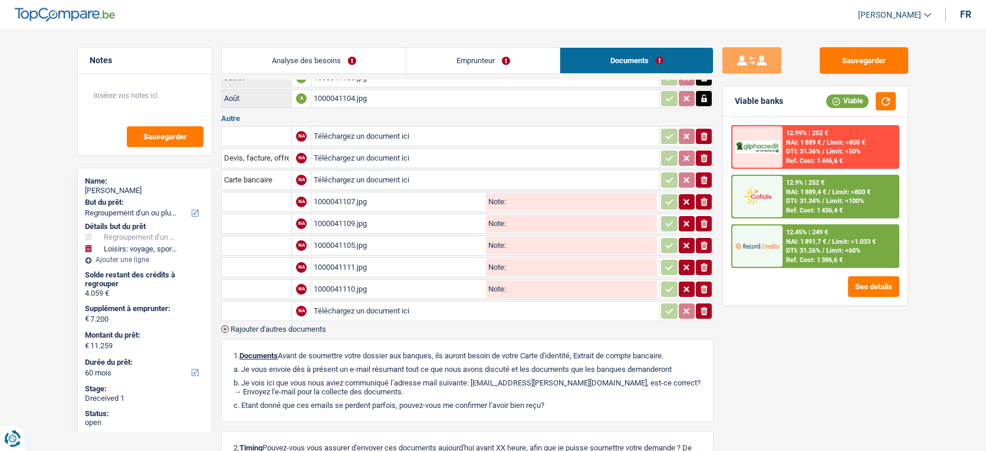
click at [303, 325] on span "Rajouter d'autres documents" at bounding box center [279, 329] width 96 height 8
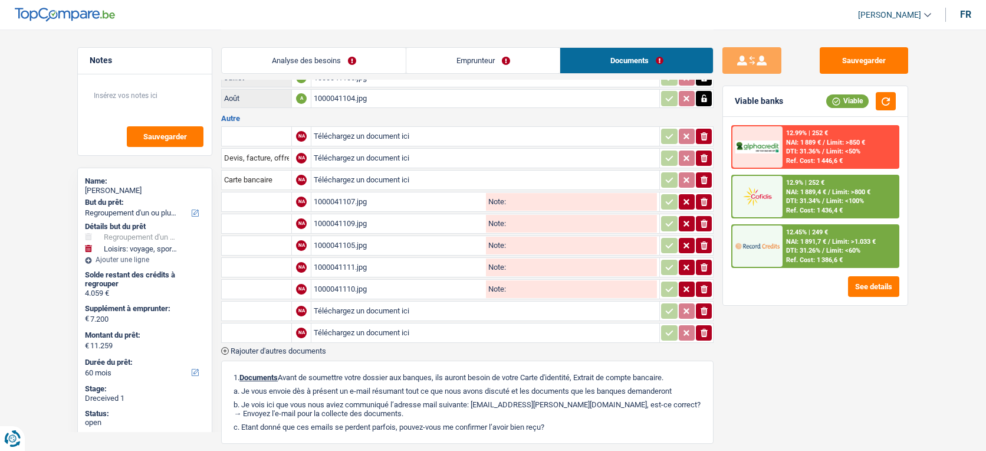
click at [308, 347] on span "Rajouter d'autres documents" at bounding box center [279, 351] width 96 height 8
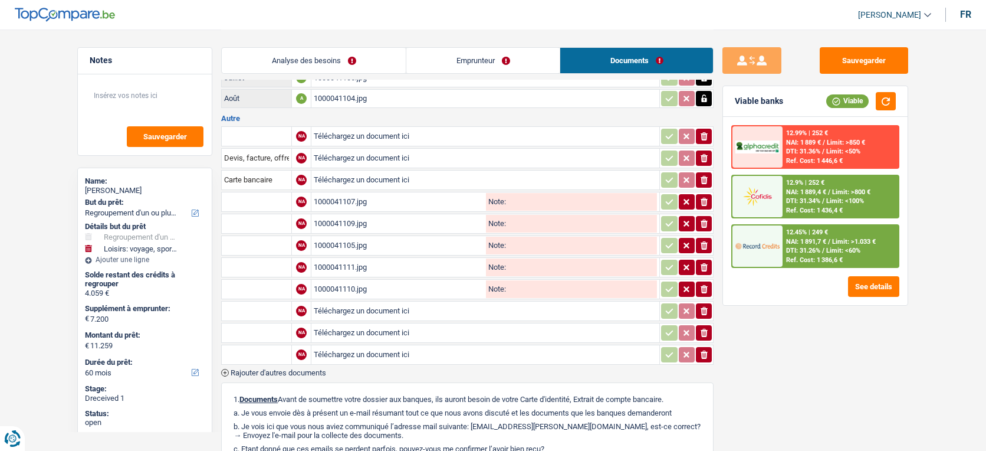
click at [363, 304] on input "Téléchargez un document ici" at bounding box center [485, 311] width 343 height 18
type input "C:\fakepath\20251010_164309.jpg"
click at [372, 324] on input "Téléchargez un document ici" at bounding box center [485, 333] width 343 height 18
type input "C:\fakepath\20251010_164606.jpg"
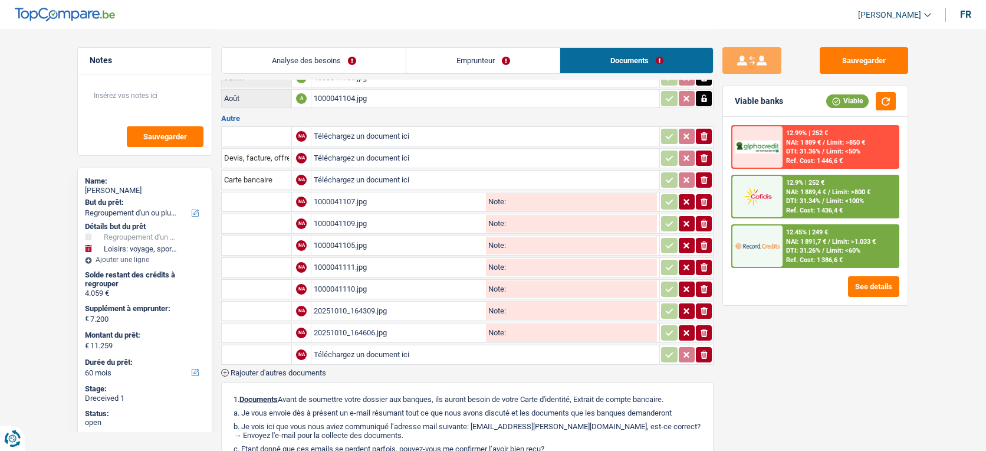
click at [334, 349] on input "Téléchargez un document ici" at bounding box center [485, 355] width 343 height 18
type input "C:\fakepath\20251010_164439.jpg"
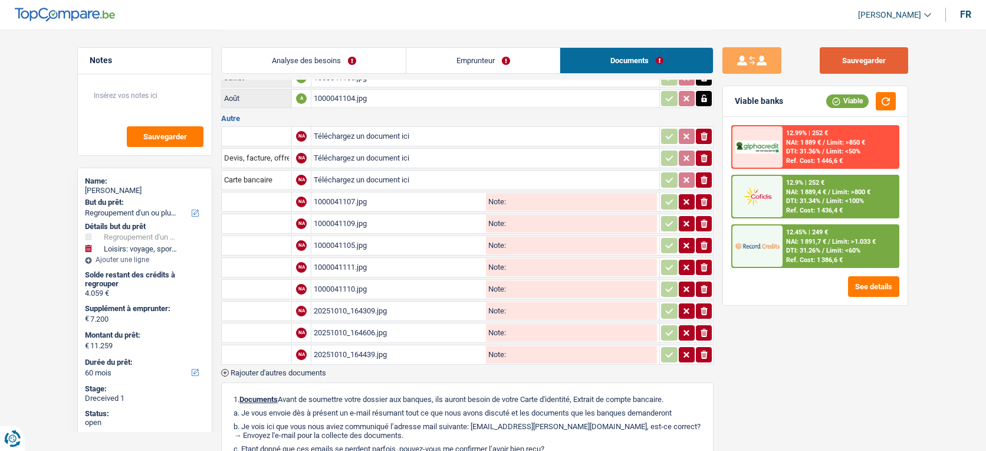
click at [870, 66] on button "Sauvegarder" at bounding box center [864, 60] width 88 height 27
click at [844, 54] on button "Sauvegarder" at bounding box center [864, 60] width 88 height 27
